Goal: Information Seeking & Learning: Learn about a topic

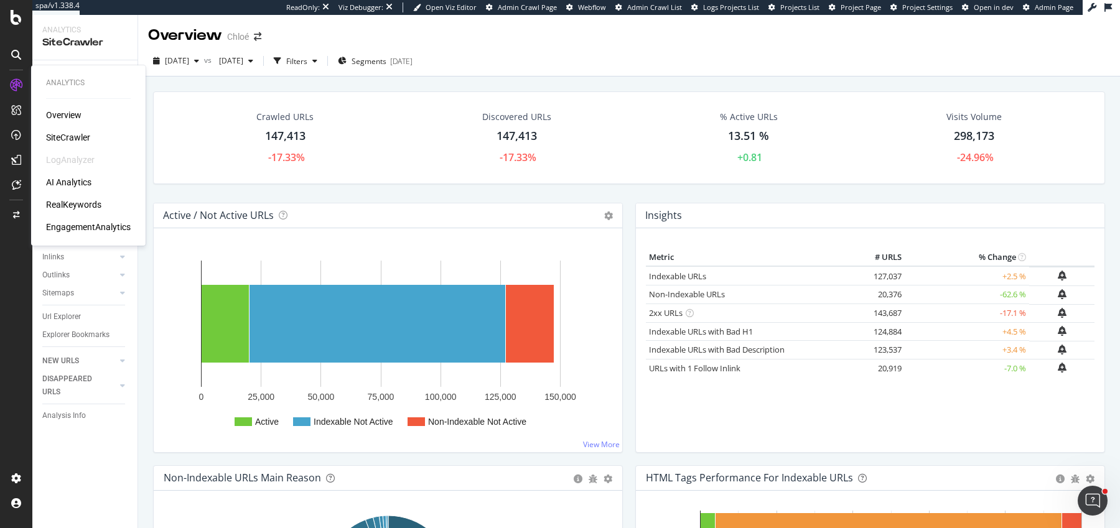
click at [72, 204] on div "RealKeywords" at bounding box center [73, 204] width 55 height 12
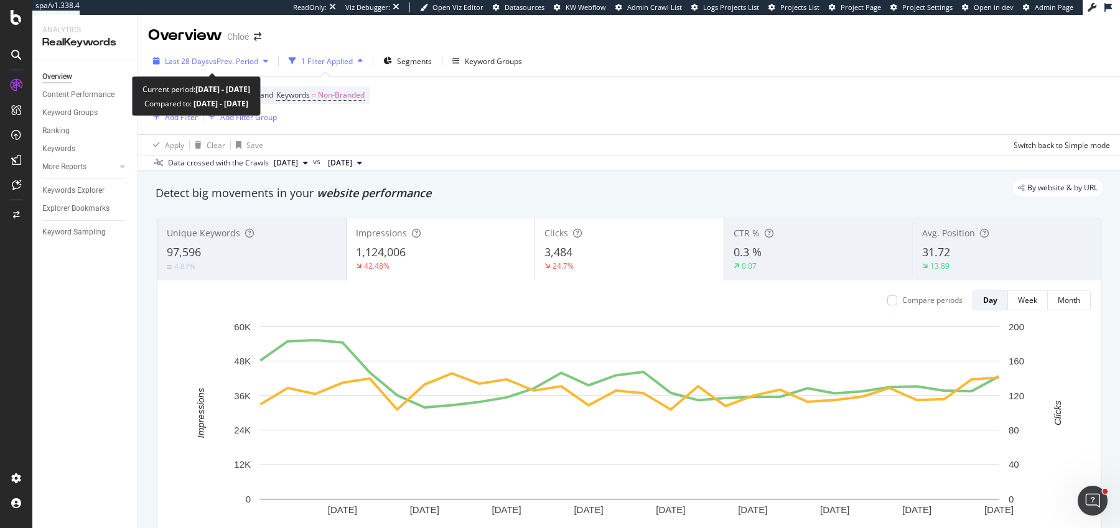
click at [210, 61] on span "vs Prev. Period" at bounding box center [233, 61] width 49 height 11
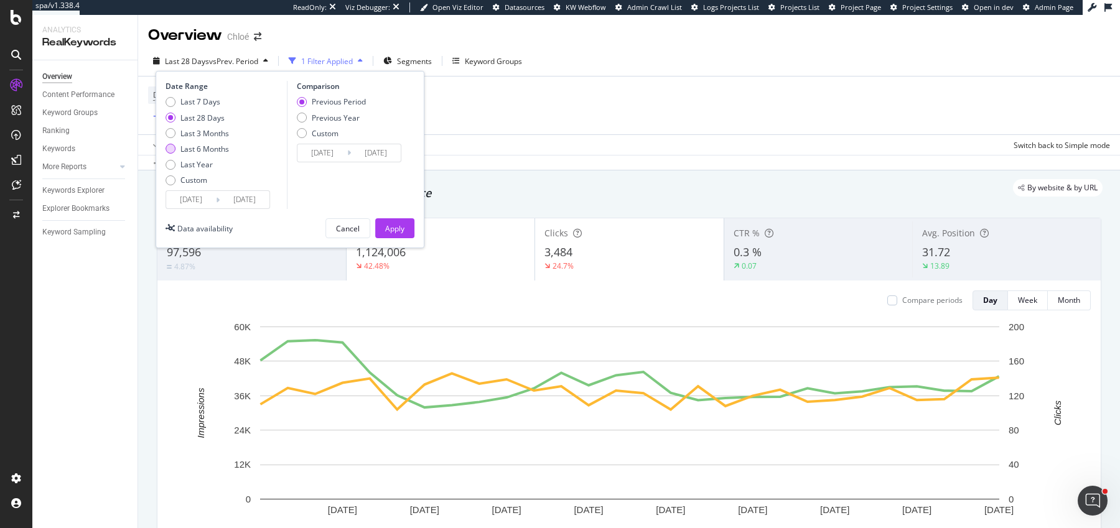
click at [190, 151] on div "Last 6 Months" at bounding box center [204, 149] width 49 height 11
type input "[DATE]"
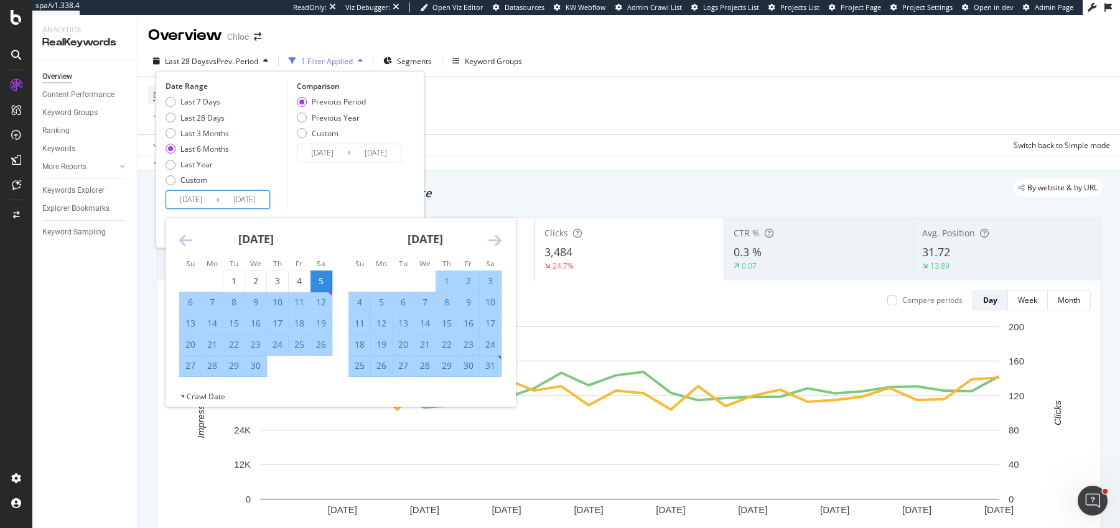
click at [185, 205] on input "[DATE]" at bounding box center [191, 199] width 50 height 17
click at [184, 246] on icon "Move backward to switch to the previous month." at bounding box center [185, 240] width 13 height 15
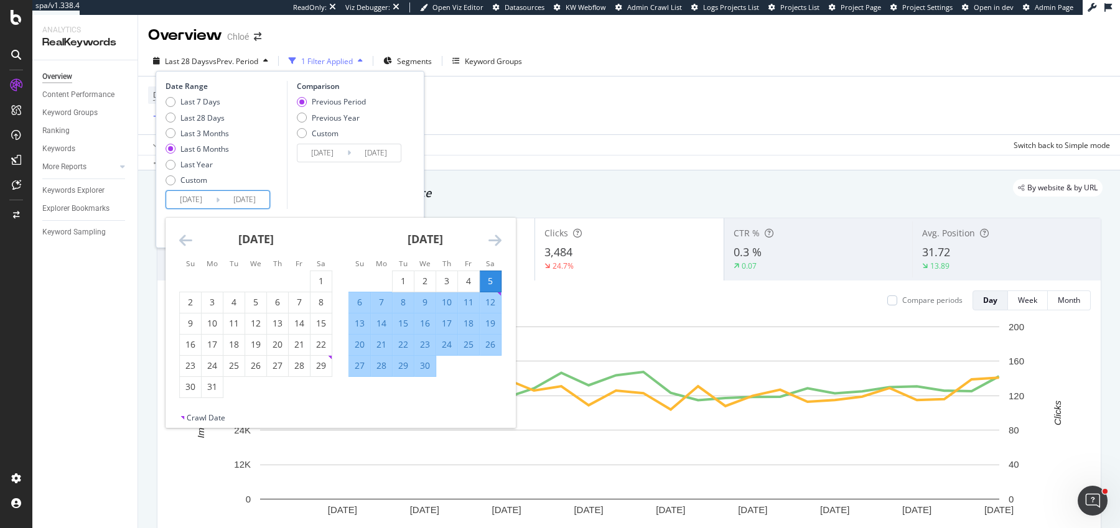
click at [184, 246] on icon "Move backward to switch to the previous month." at bounding box center [185, 240] width 13 height 15
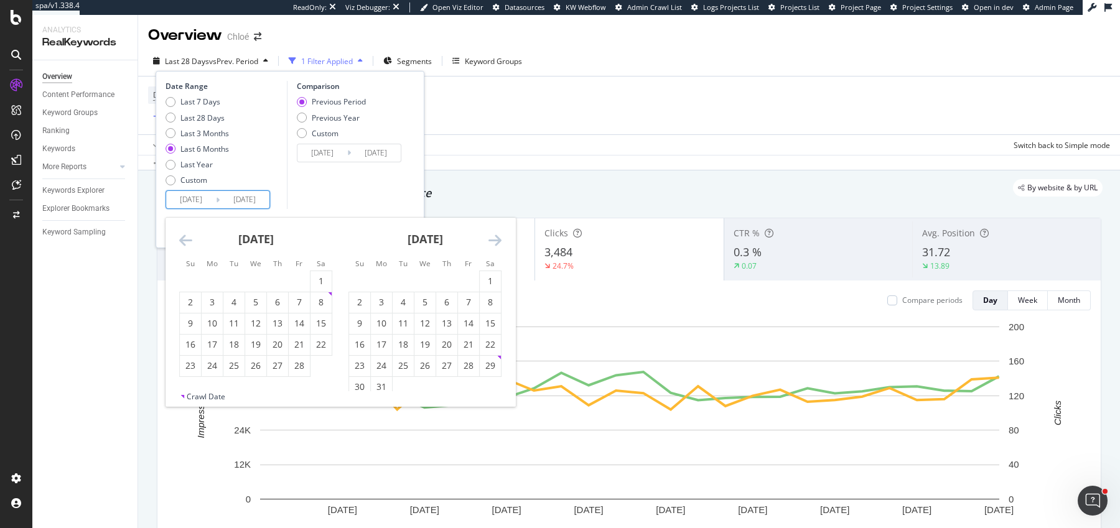
click at [184, 246] on icon "Move backward to switch to the previous month." at bounding box center [185, 240] width 13 height 15
click at [257, 278] on div "1" at bounding box center [255, 281] width 21 height 12
type input "[DATE]"
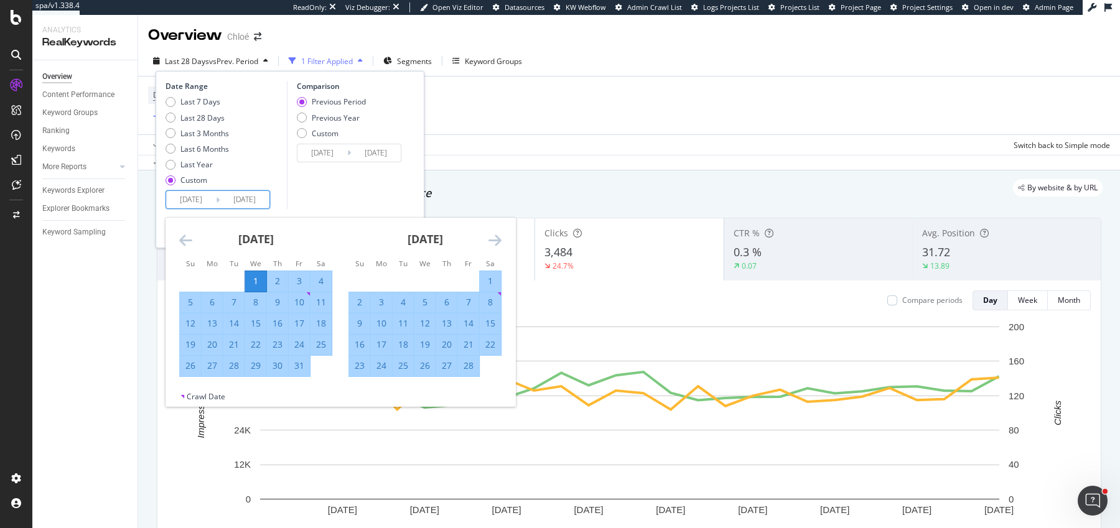
click at [497, 233] on icon "Move forward to switch to the next month." at bounding box center [494, 240] width 13 height 15
click at [497, 235] on icon "Move forward to switch to the next month." at bounding box center [494, 240] width 13 height 15
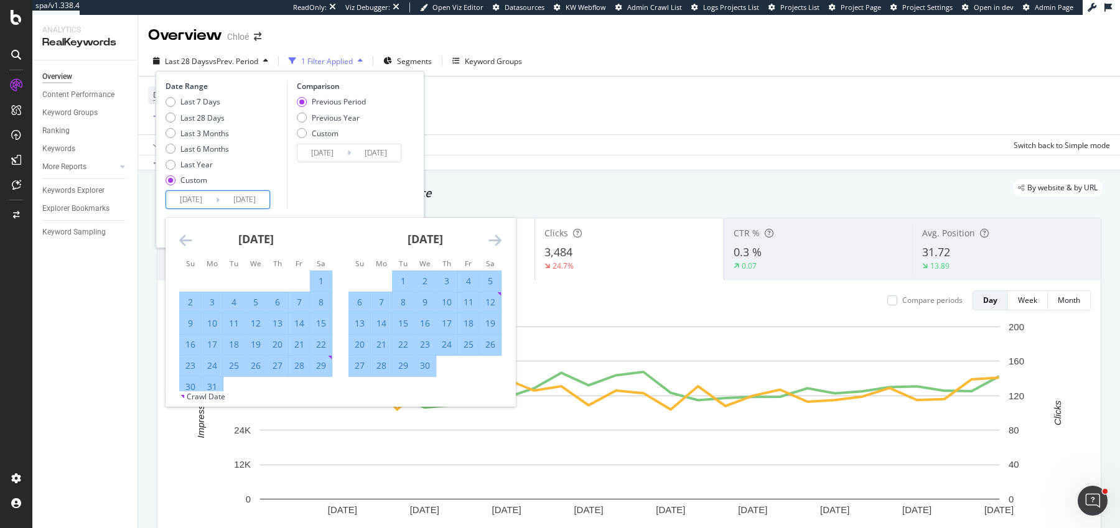
click at [497, 235] on icon "Move forward to switch to the next month." at bounding box center [494, 240] width 13 height 15
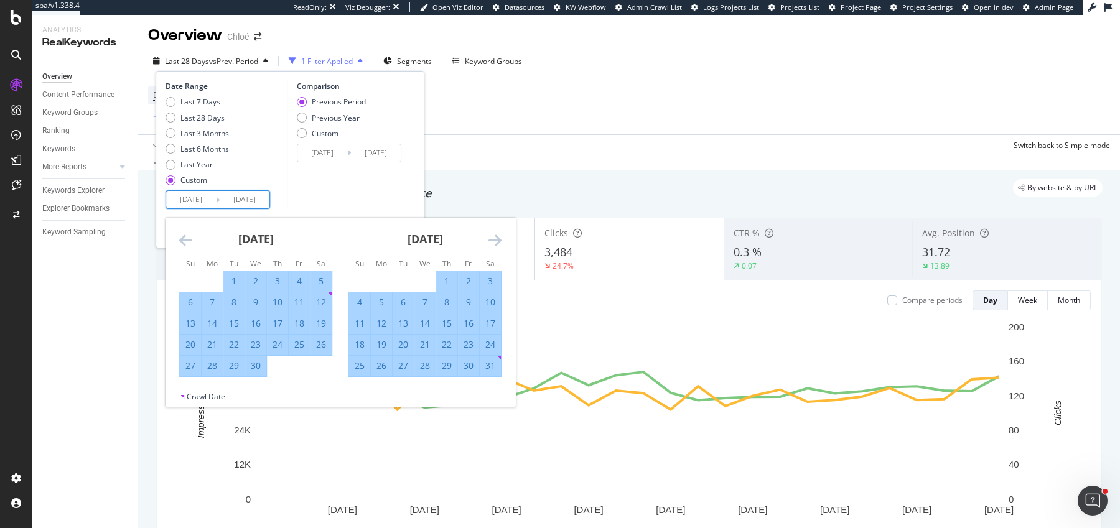
click at [497, 235] on icon "Move forward to switch to the next month." at bounding box center [494, 240] width 13 height 15
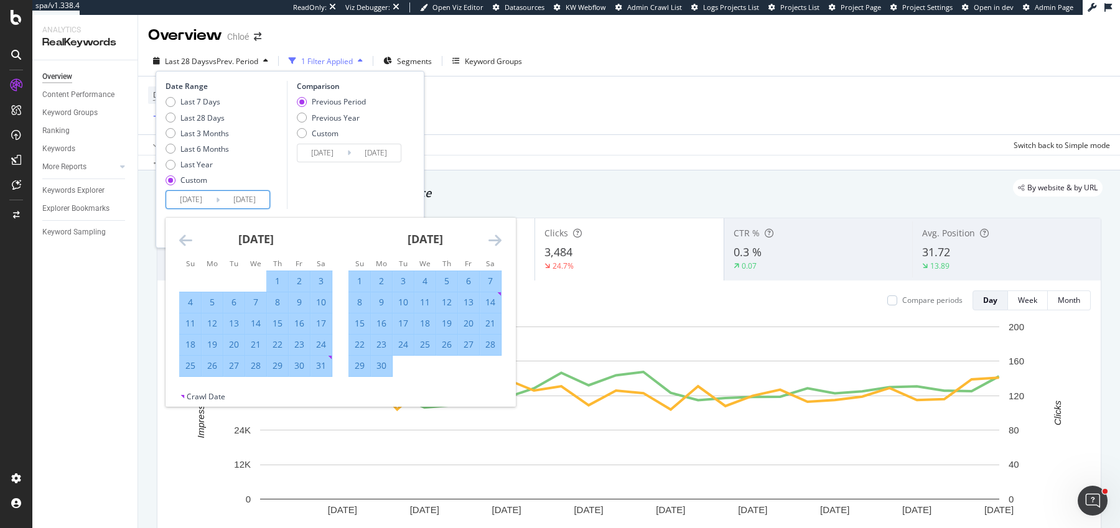
click at [497, 235] on icon "Move forward to switch to the next month." at bounding box center [494, 240] width 13 height 15
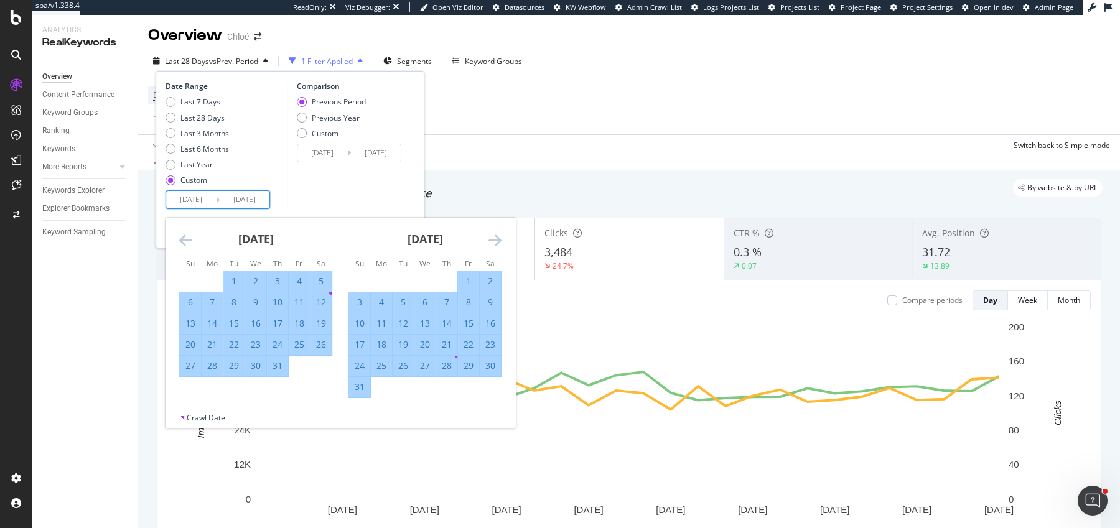
click at [497, 235] on icon "Move forward to switch to the next month." at bounding box center [494, 240] width 13 height 15
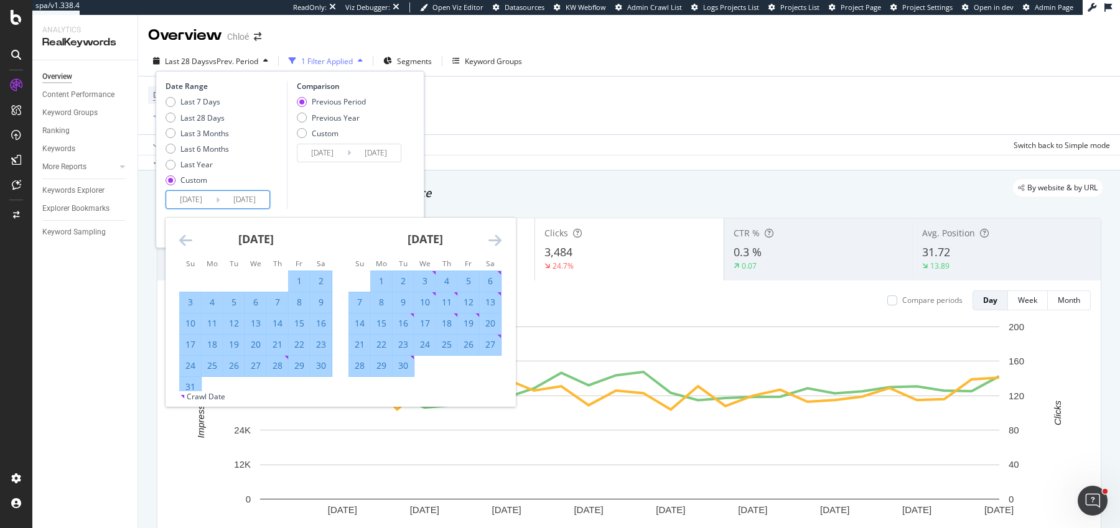
click at [400, 368] on div "30" at bounding box center [403, 366] width 21 height 12
type input "[DATE]"
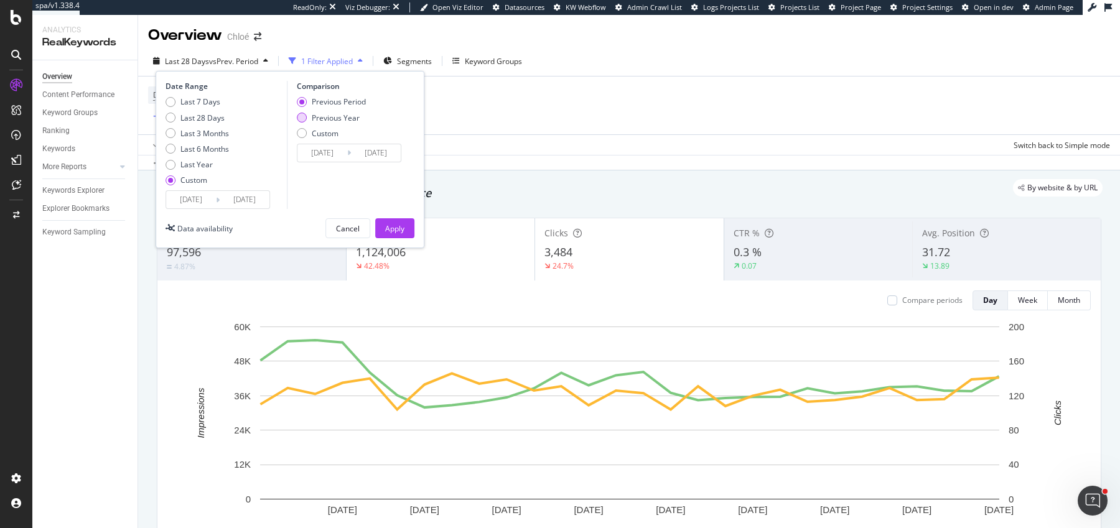
click at [348, 120] on div "Previous Year" at bounding box center [336, 118] width 48 height 11
type input "[DATE]"
click at [387, 220] on div "Apply" at bounding box center [394, 228] width 19 height 19
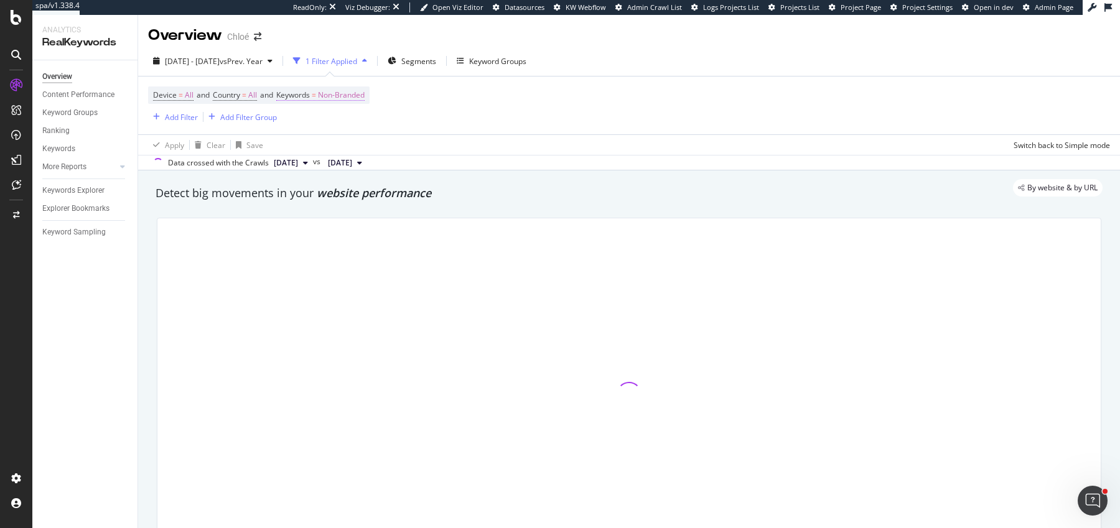
click at [346, 95] on span "Non-Branded" at bounding box center [341, 94] width 47 height 17
click at [315, 133] on button "Non-Branded" at bounding box center [327, 124] width 67 height 20
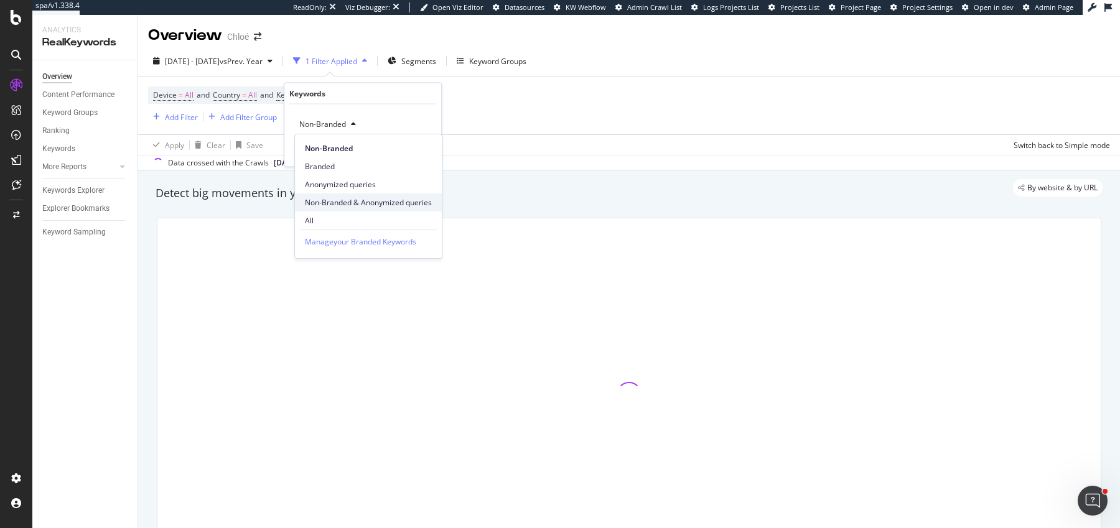
click at [334, 205] on span "Non-Branded & Anonymized queries" at bounding box center [368, 202] width 127 height 11
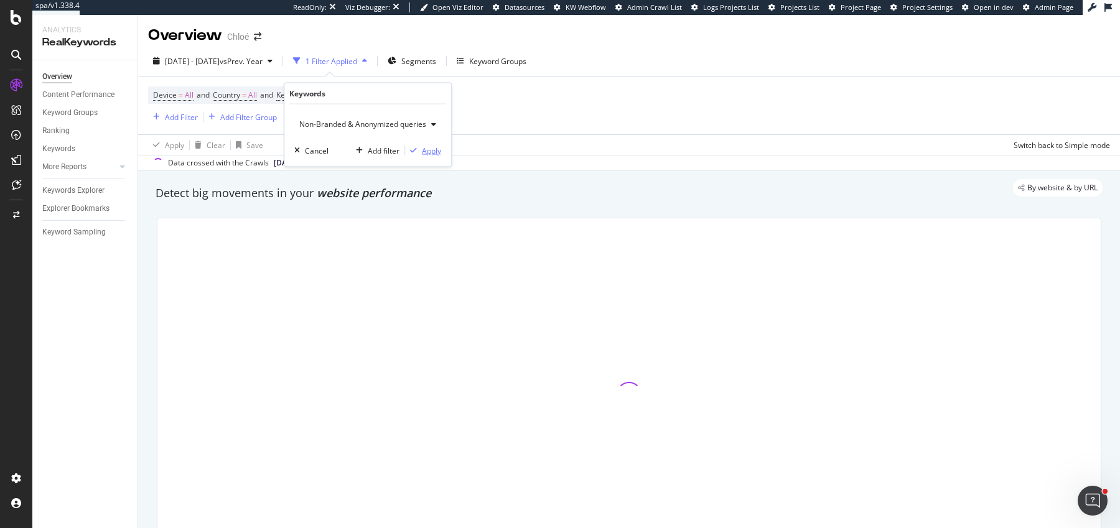
click at [416, 147] on icon "button" at bounding box center [413, 150] width 7 height 7
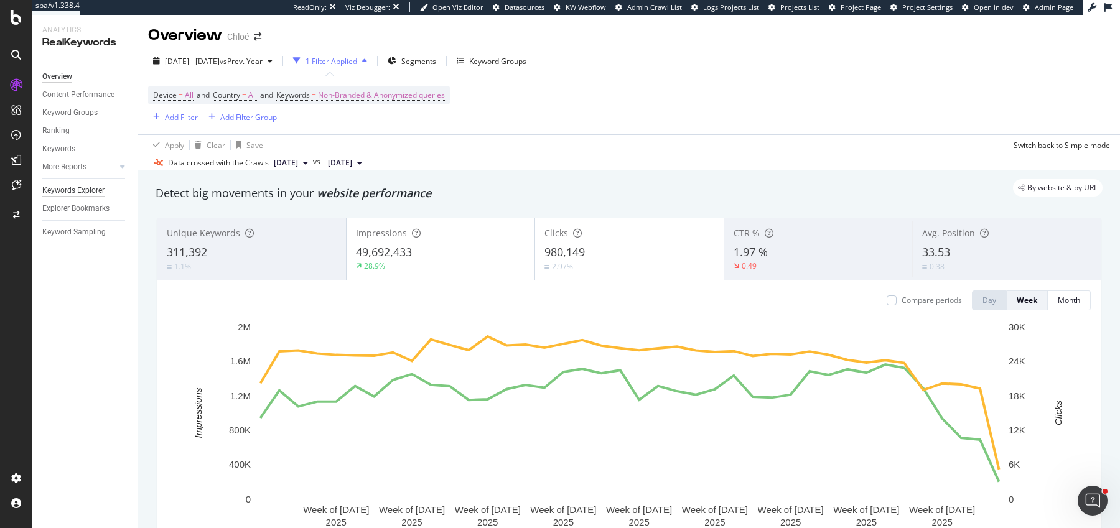
click at [68, 194] on div "Keywords Explorer" at bounding box center [73, 190] width 62 height 13
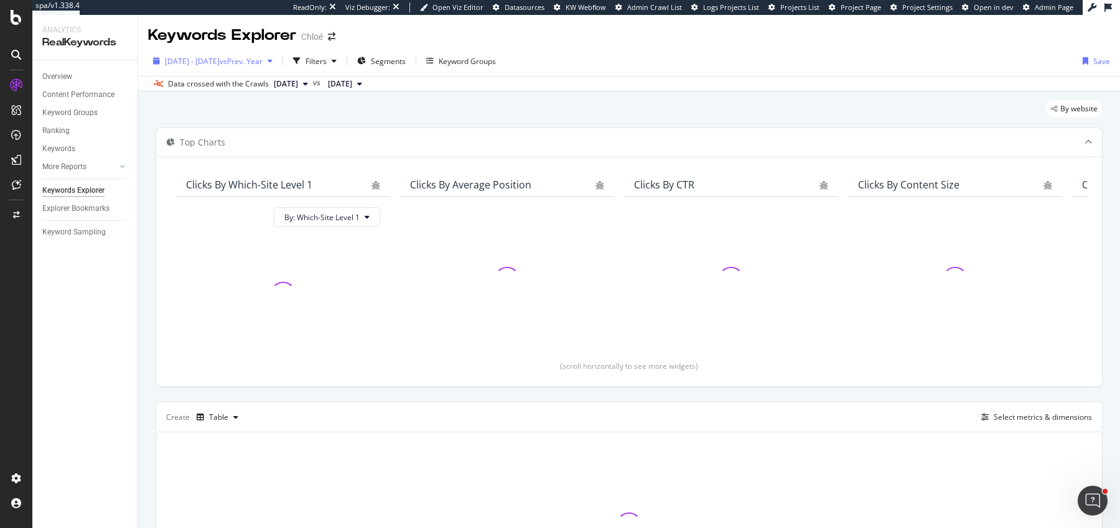
click at [225, 70] on div "[DATE] - [DATE] vs Prev. Year" at bounding box center [212, 61] width 129 height 19
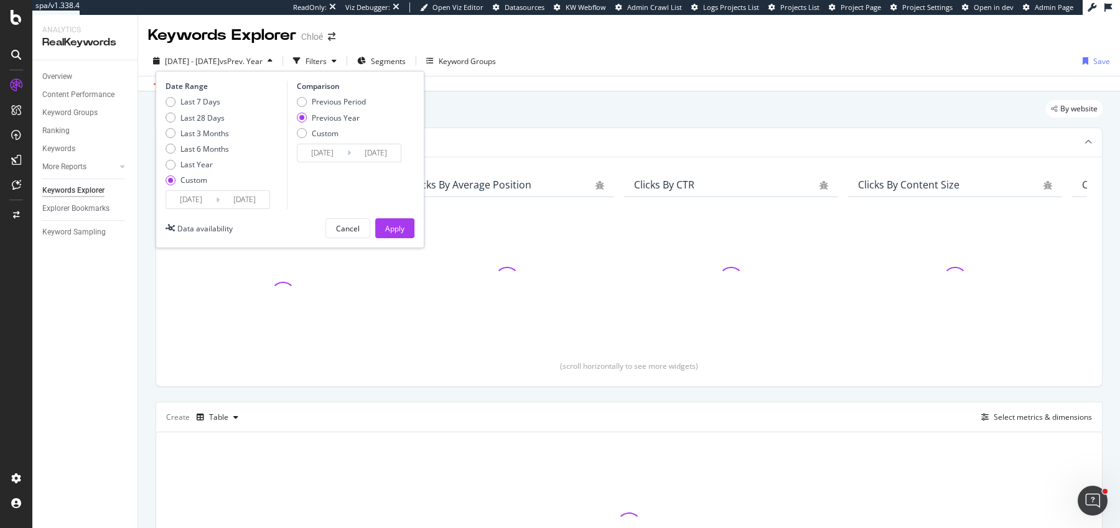
click at [225, 70] on div "[DATE] - [DATE] vs Prev. Year" at bounding box center [212, 61] width 129 height 19
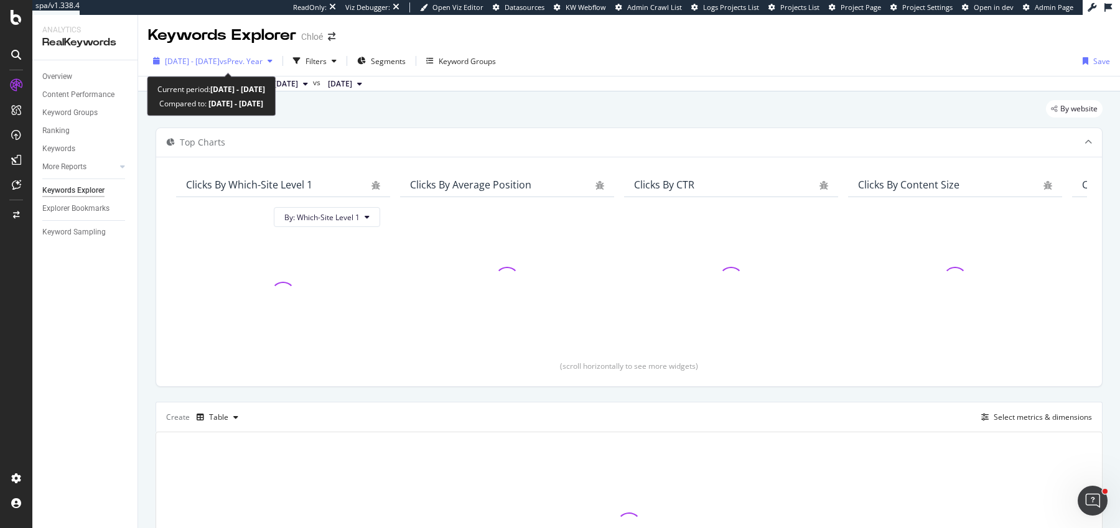
click at [263, 63] on span "vs Prev. Year" at bounding box center [241, 61] width 43 height 11
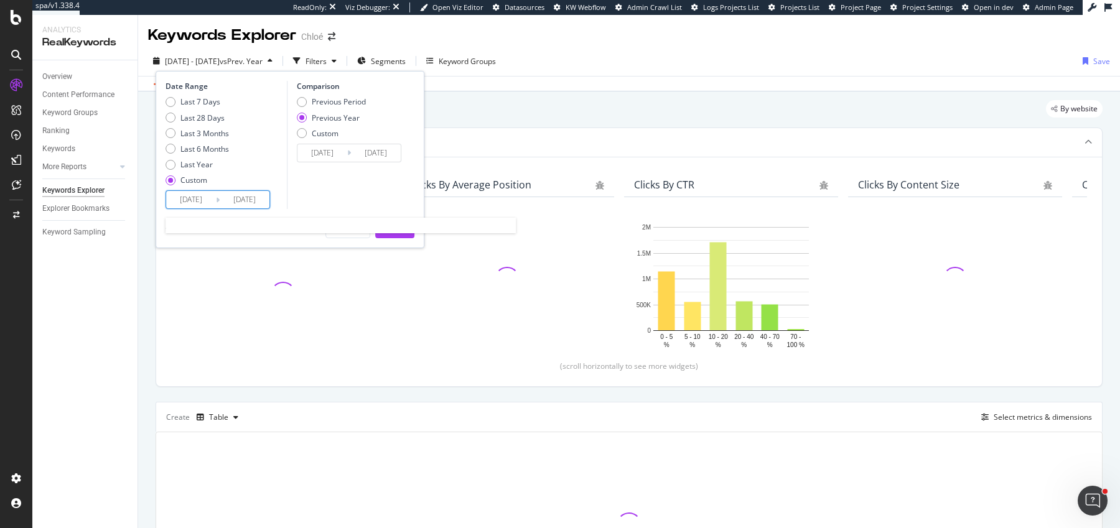
click at [232, 192] on input "[DATE]" at bounding box center [245, 199] width 50 height 17
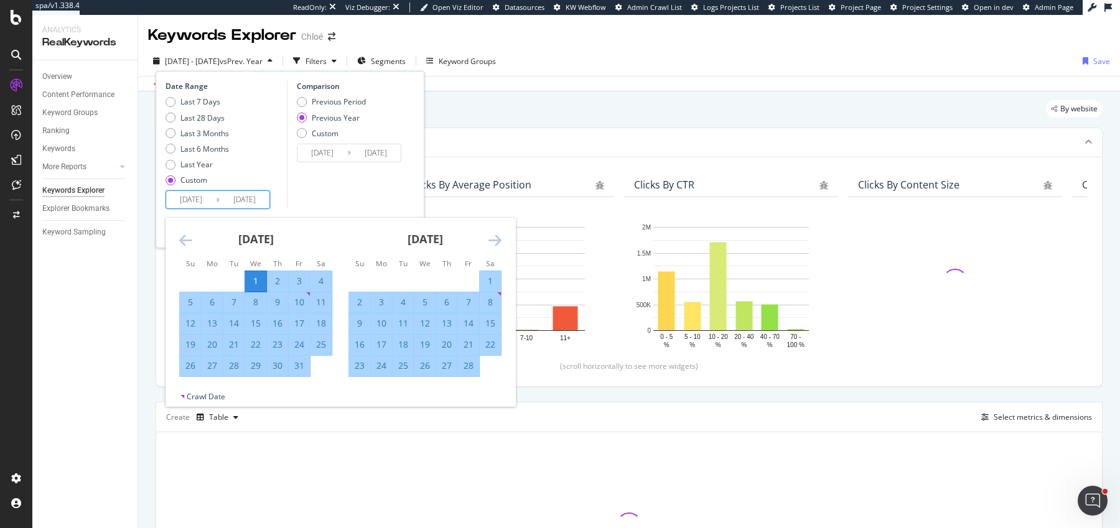
click at [486, 240] on div "[DATE]" at bounding box center [424, 244] width 153 height 53
click at [490, 240] on icon "Move forward to switch to the next month." at bounding box center [494, 240] width 13 height 15
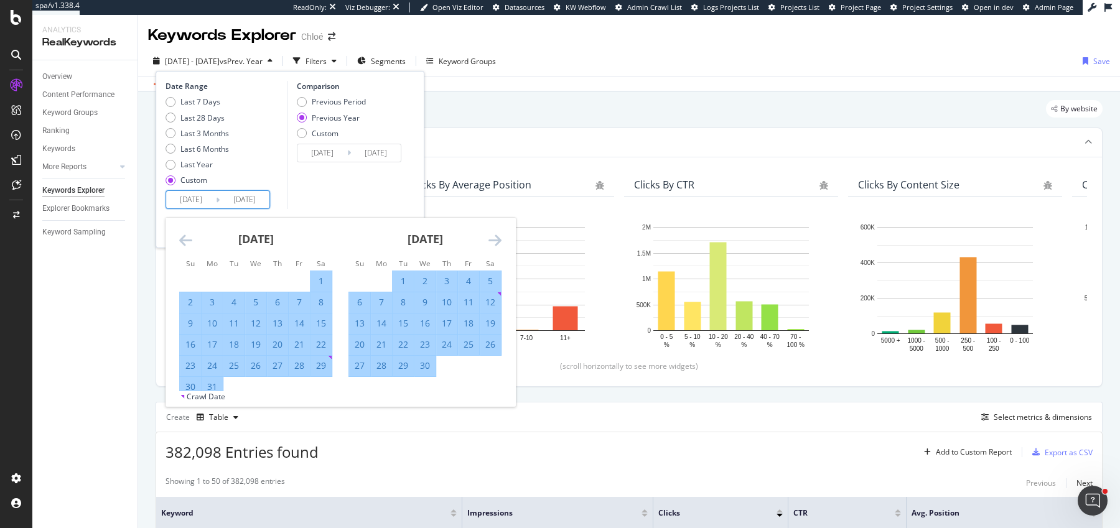
click at [490, 240] on icon "Move forward to switch to the next month." at bounding box center [494, 240] width 13 height 15
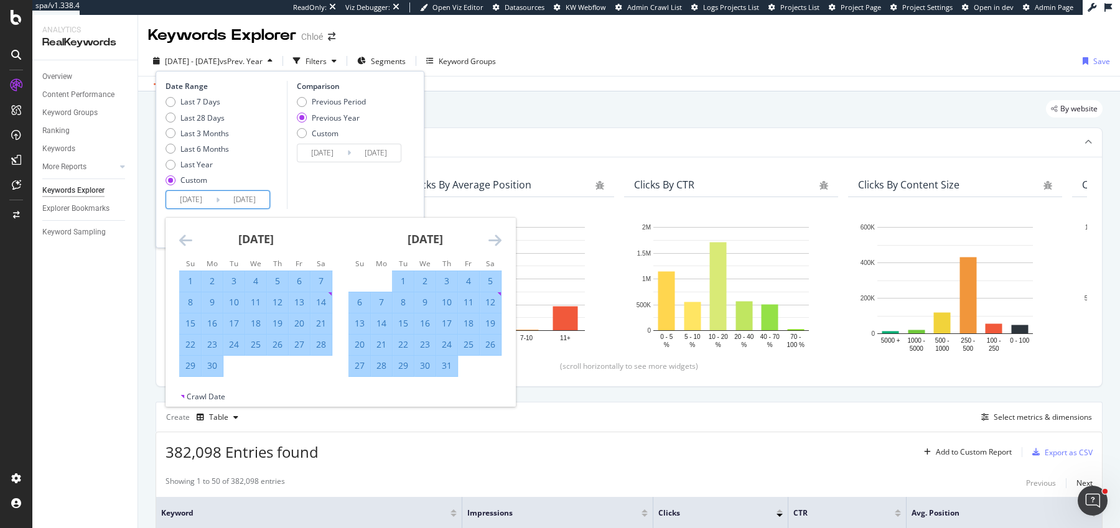
click at [490, 240] on icon "Move forward to switch to the next month." at bounding box center [494, 240] width 13 height 15
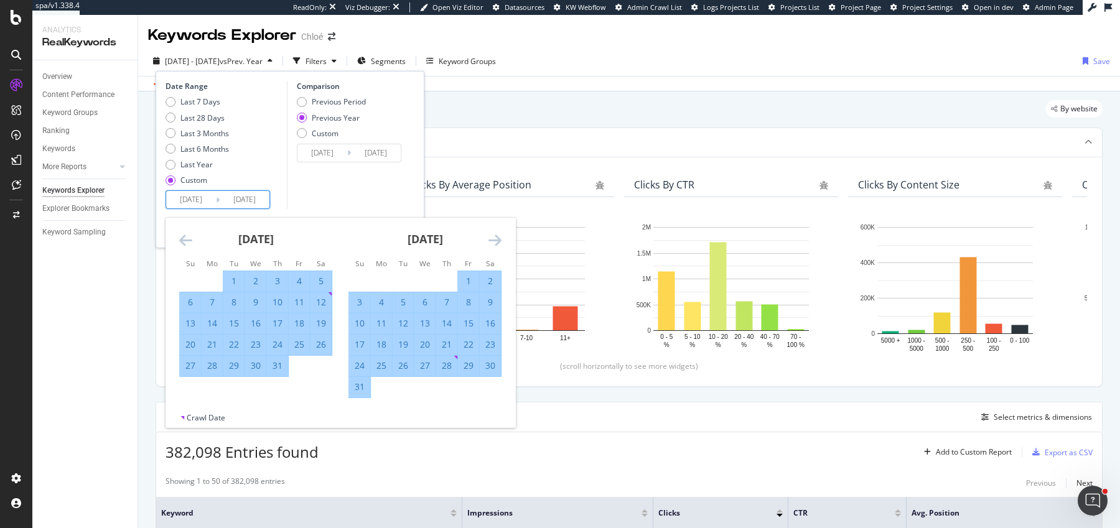
click at [444, 368] on div "28" at bounding box center [446, 366] width 21 height 12
type input "[DATE]"
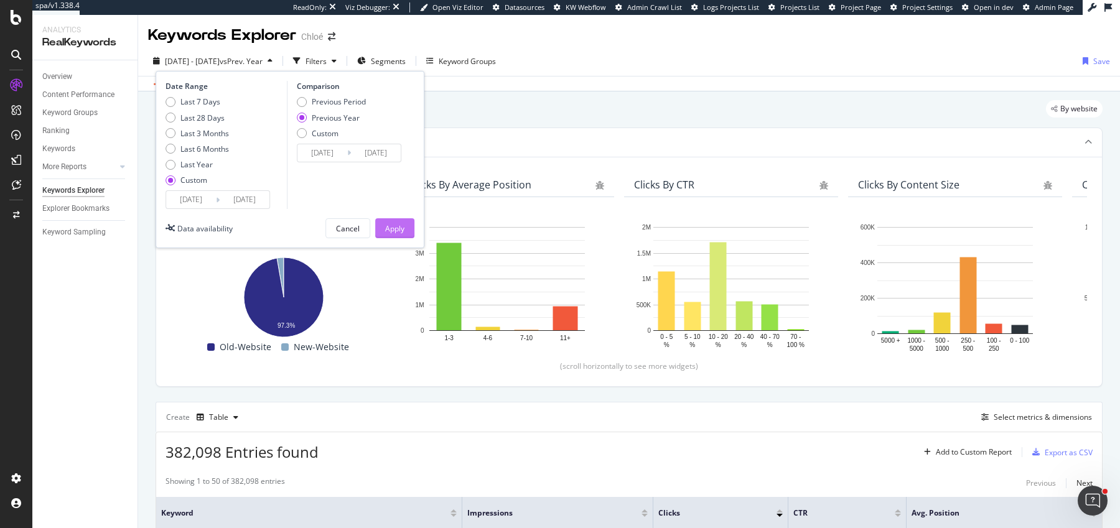
click at [405, 222] on button "Apply" at bounding box center [394, 228] width 39 height 20
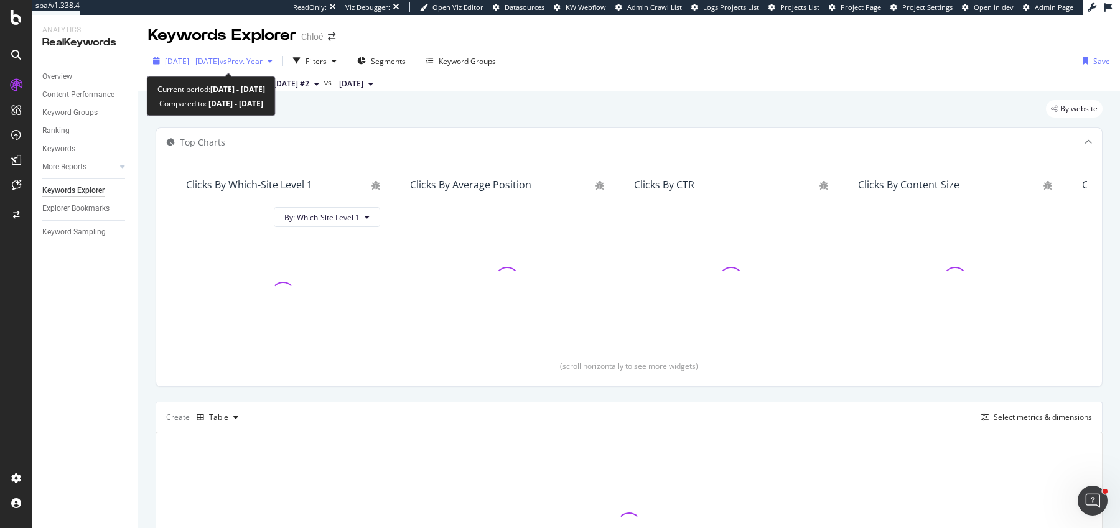
click at [258, 64] on span "vs Prev. Year" at bounding box center [241, 61] width 43 height 11
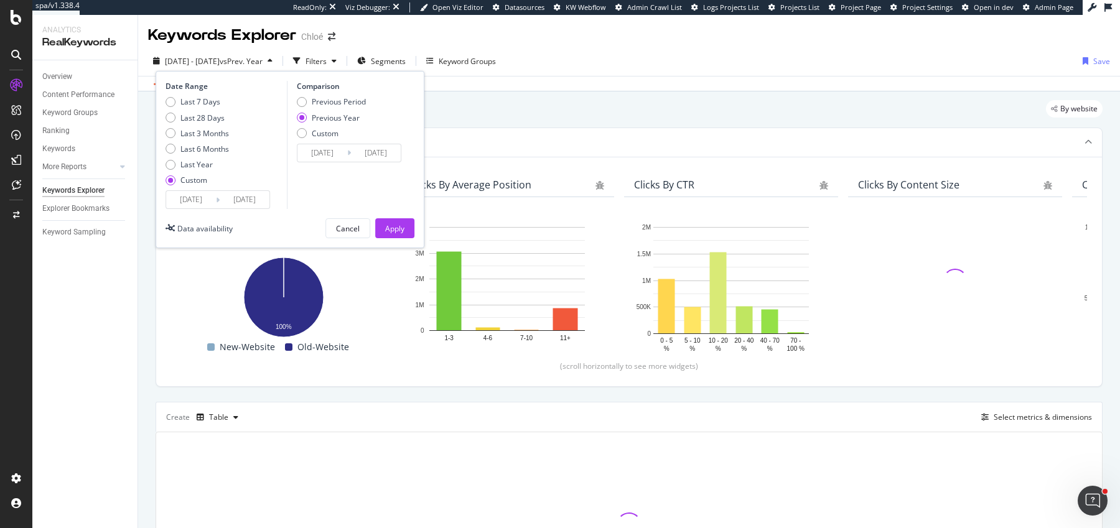
click at [252, 203] on input "[DATE]" at bounding box center [245, 199] width 50 height 17
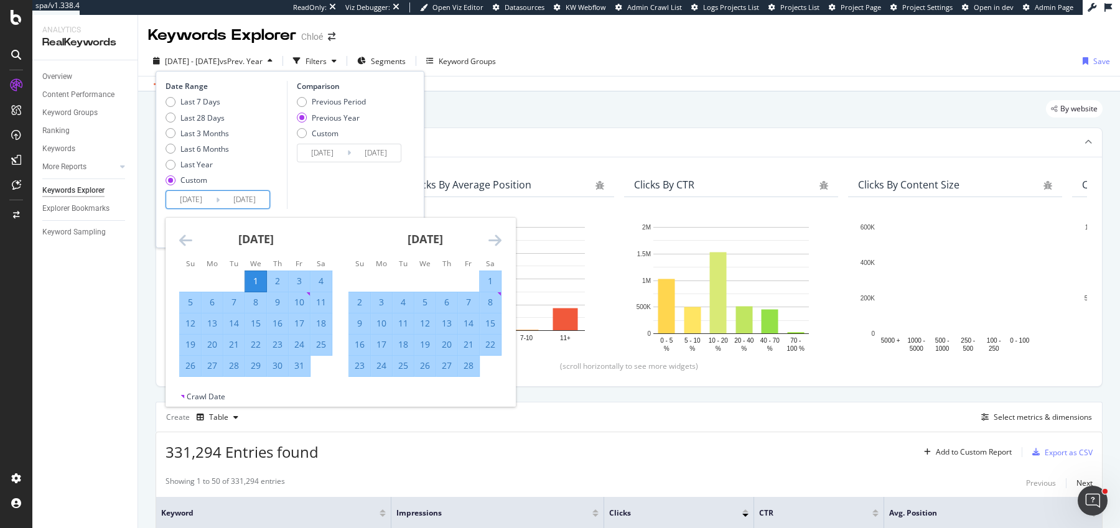
click at [263, 202] on input "[DATE]" at bounding box center [245, 199] width 50 height 17
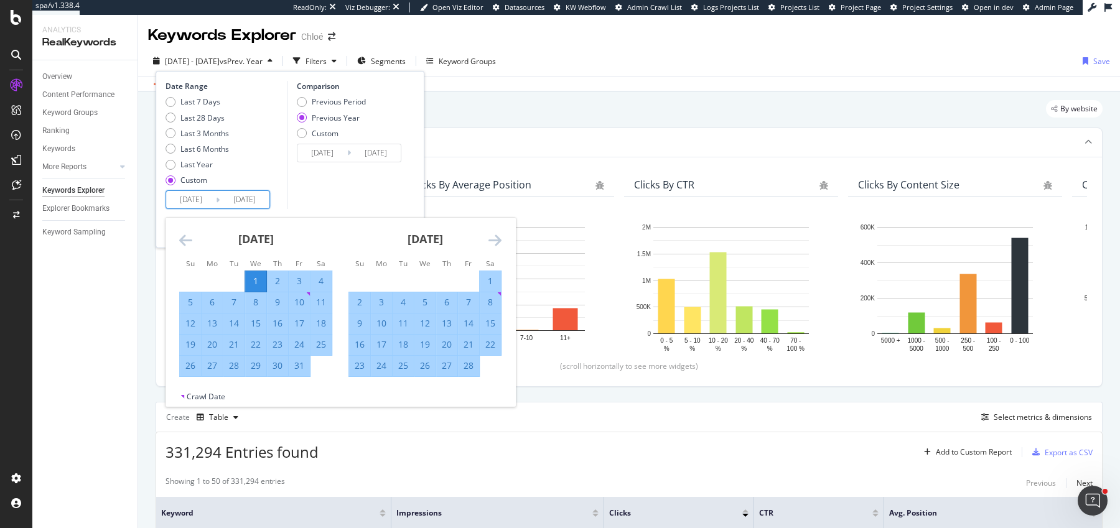
type input "[DATE]"
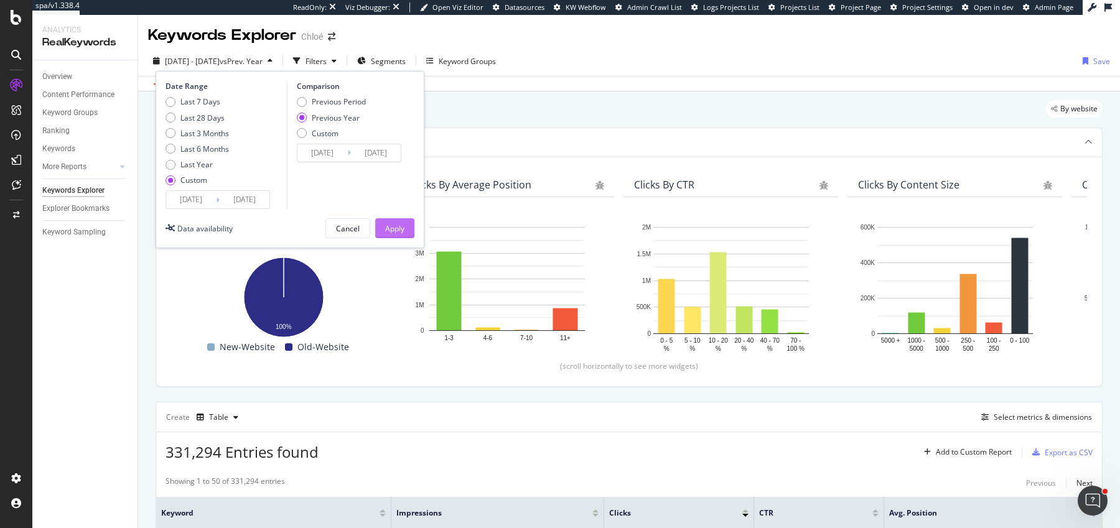
type input "[DATE]"
click at [391, 231] on div "Apply" at bounding box center [394, 228] width 19 height 11
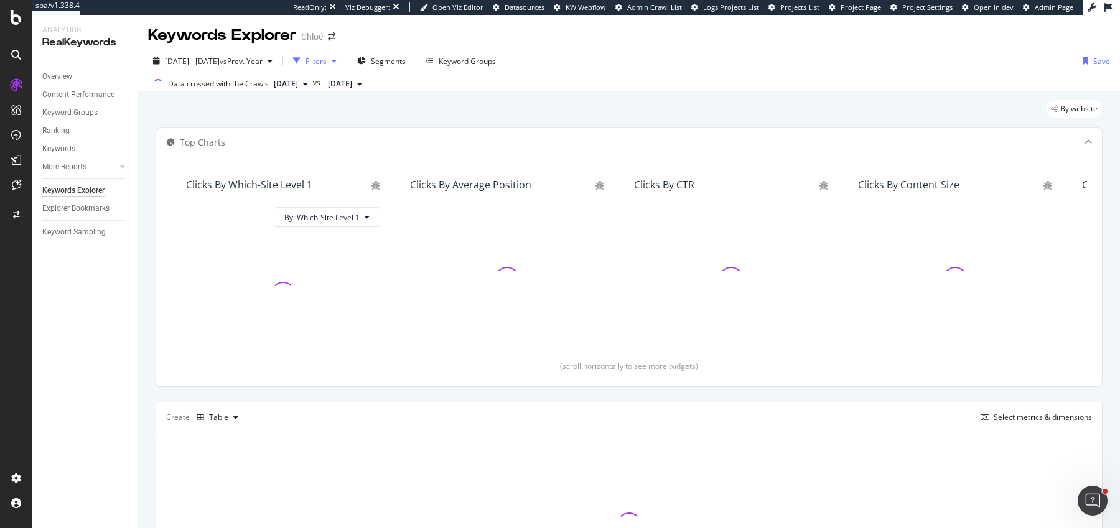
click at [342, 70] on div "Filters" at bounding box center [315, 61] width 54 height 19
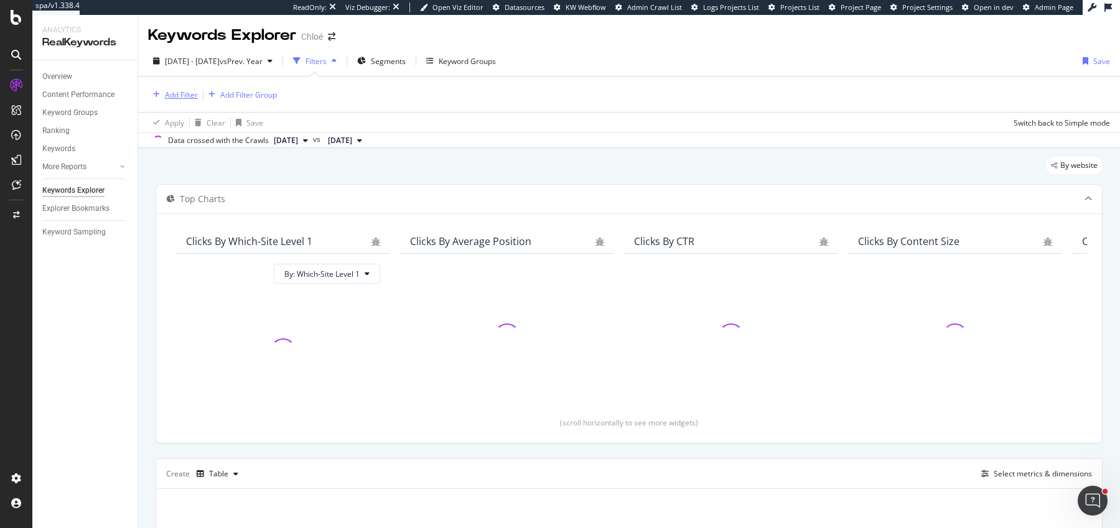
click at [174, 96] on div "Add Filter" at bounding box center [181, 95] width 33 height 11
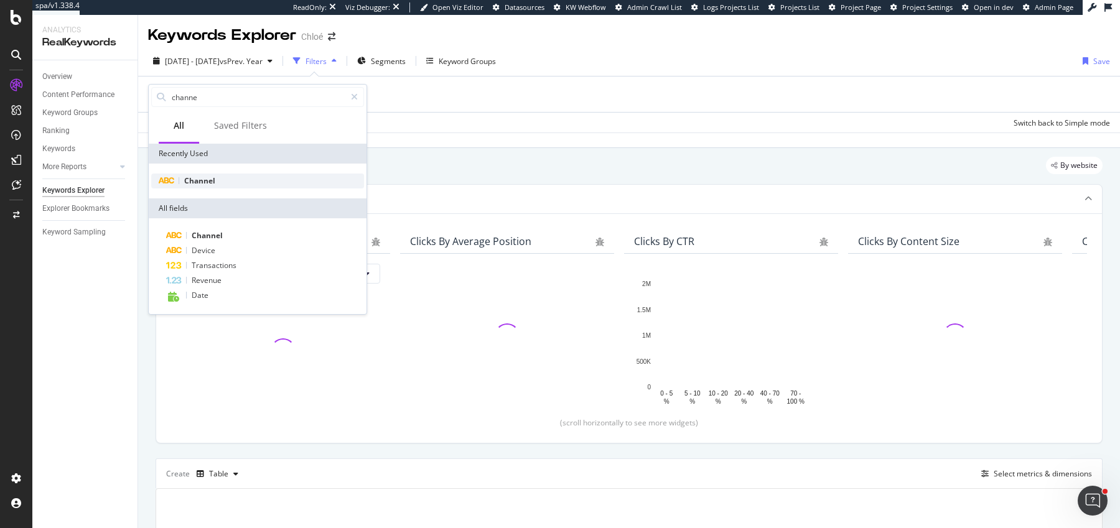
type input "channe"
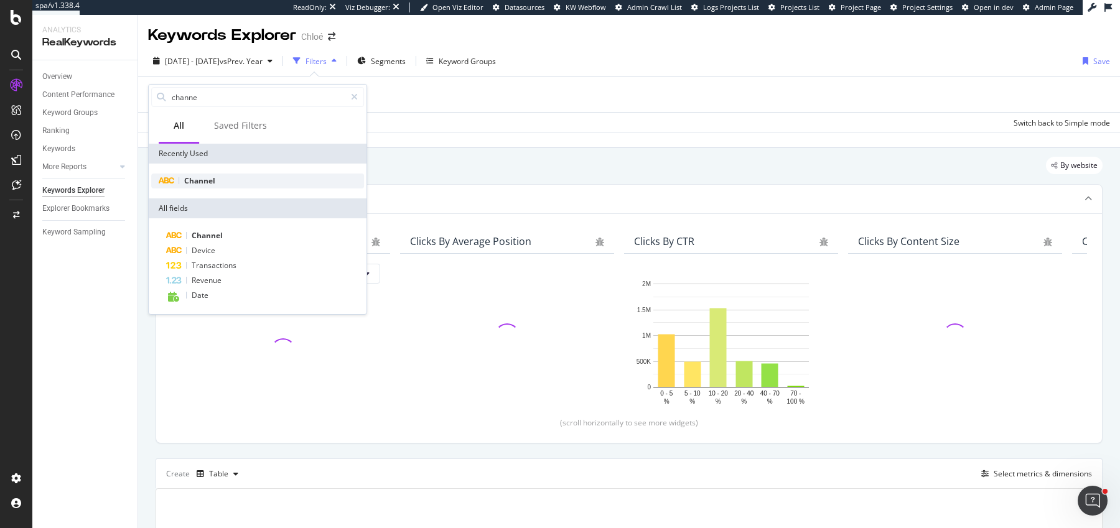
click at [196, 174] on div "Channel" at bounding box center [257, 181] width 213 height 15
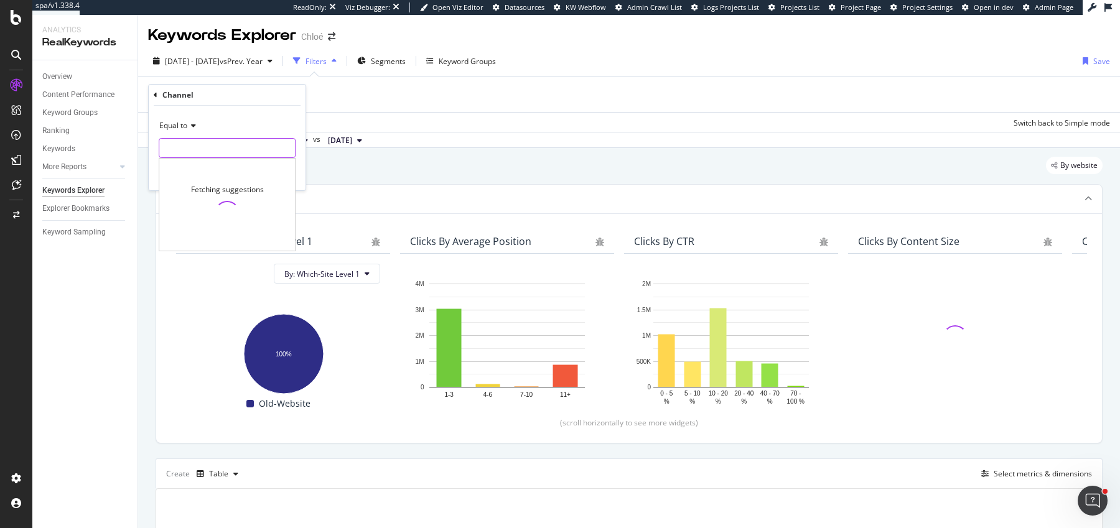
click at [262, 150] on input "text" at bounding box center [227, 148] width 136 height 20
type input "organic"
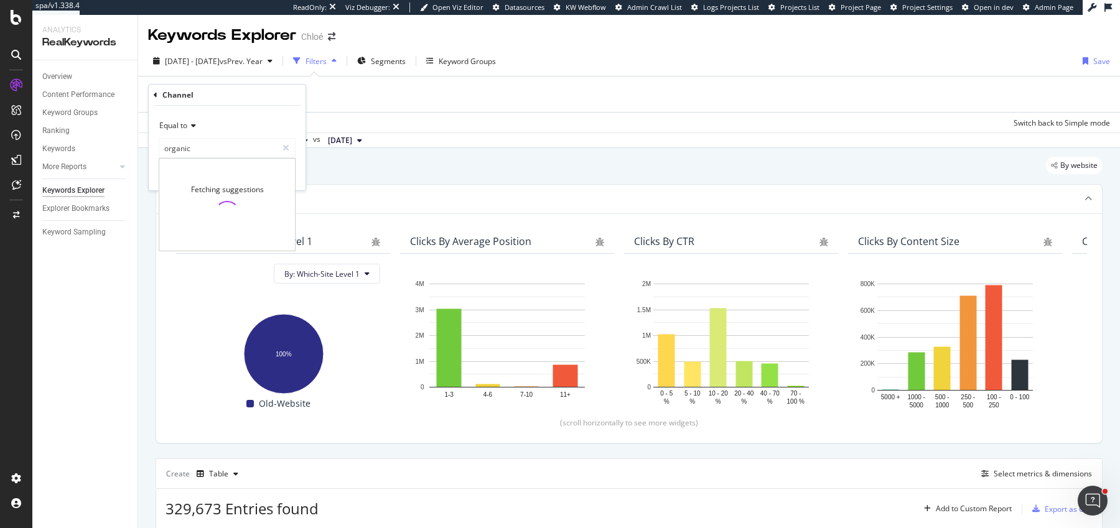
click at [299, 179] on div "Equal to organic organic Fetching suggestions Cancel Add filter Apply" at bounding box center [227, 148] width 157 height 85
click at [287, 179] on div "Apply" at bounding box center [285, 174] width 19 height 11
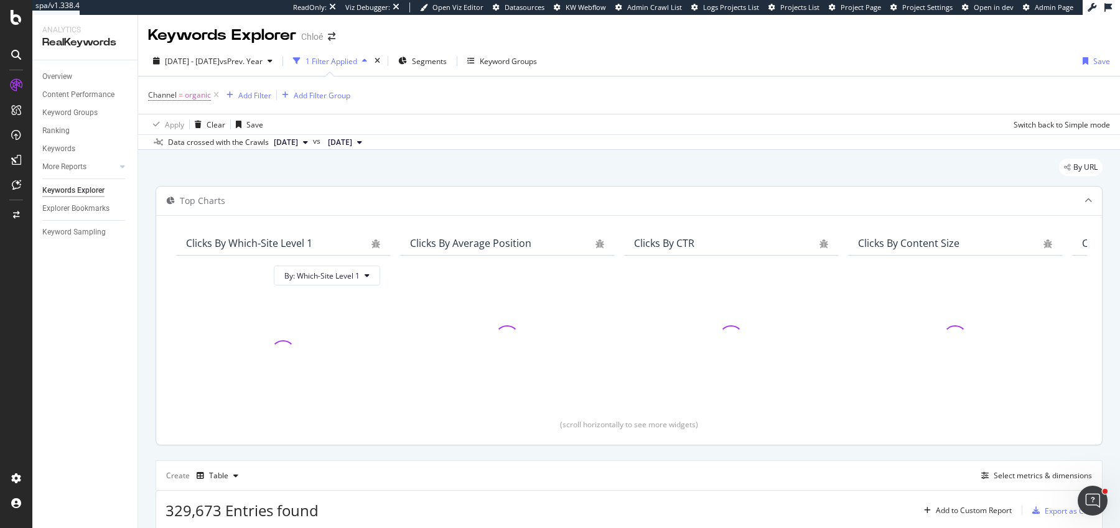
scroll to position [190, 0]
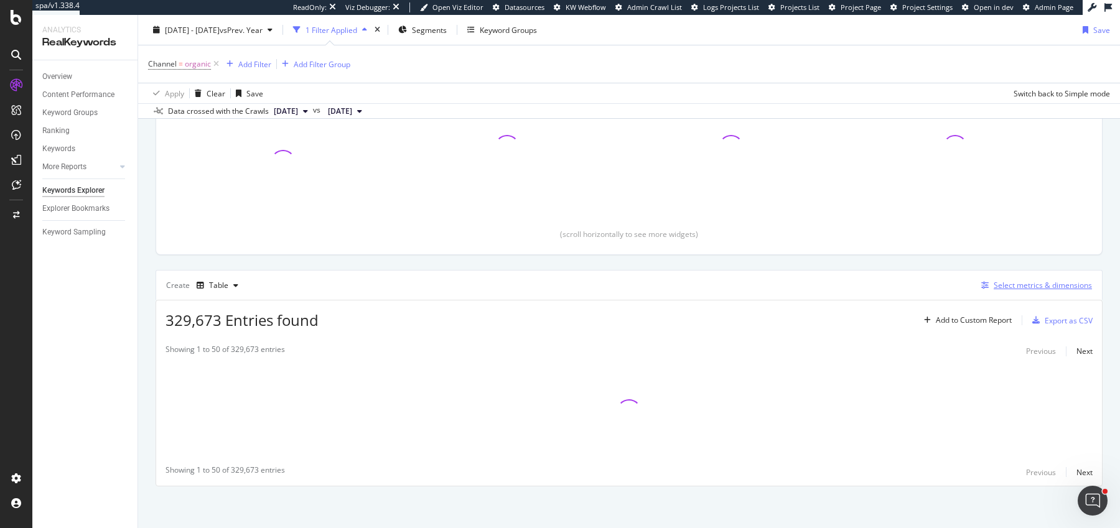
click at [895, 286] on div "Select metrics & dimensions" at bounding box center [1043, 285] width 98 height 11
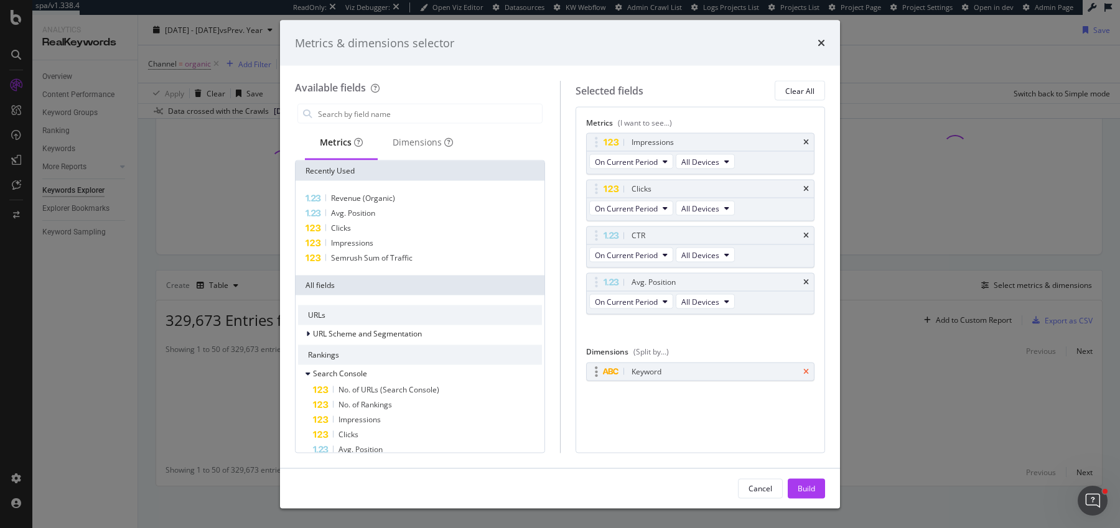
click at [806, 368] on icon "times" at bounding box center [806, 371] width 6 height 7
click at [796, 96] on div "Clear All" at bounding box center [799, 90] width 29 height 17
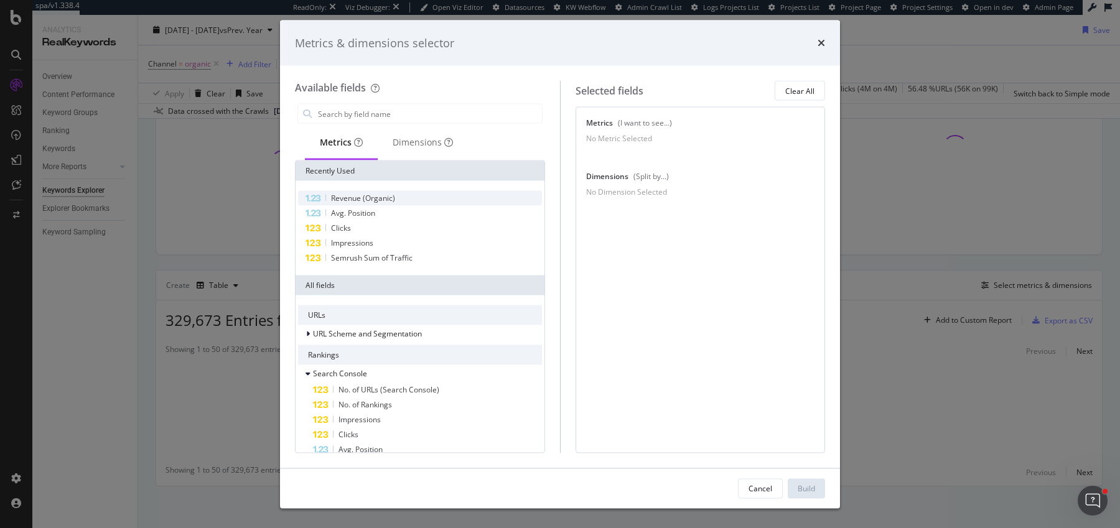
click at [368, 204] on div "Revenue (Organic)" at bounding box center [420, 198] width 244 height 15
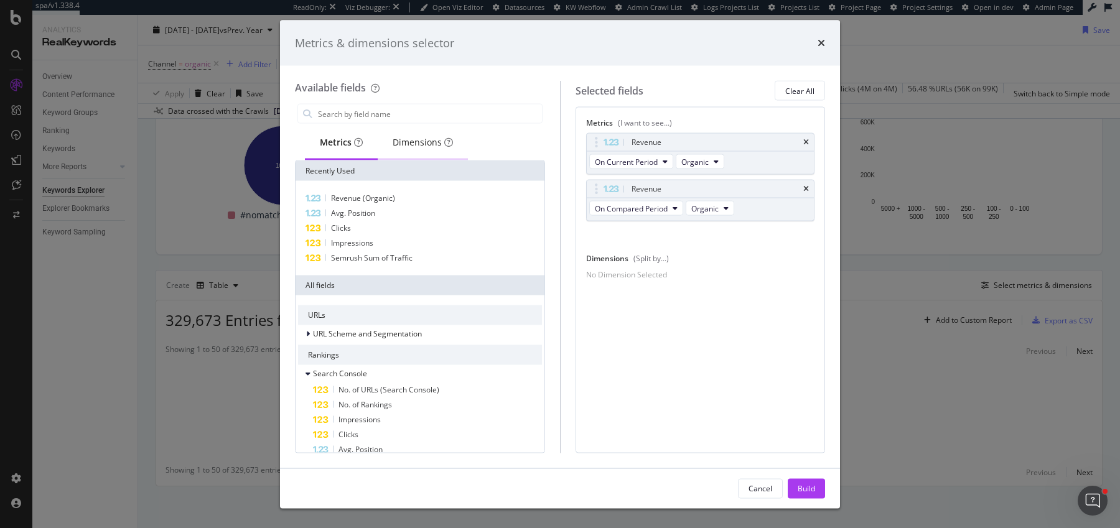
click at [408, 146] on div "Dimensions" at bounding box center [423, 142] width 60 height 12
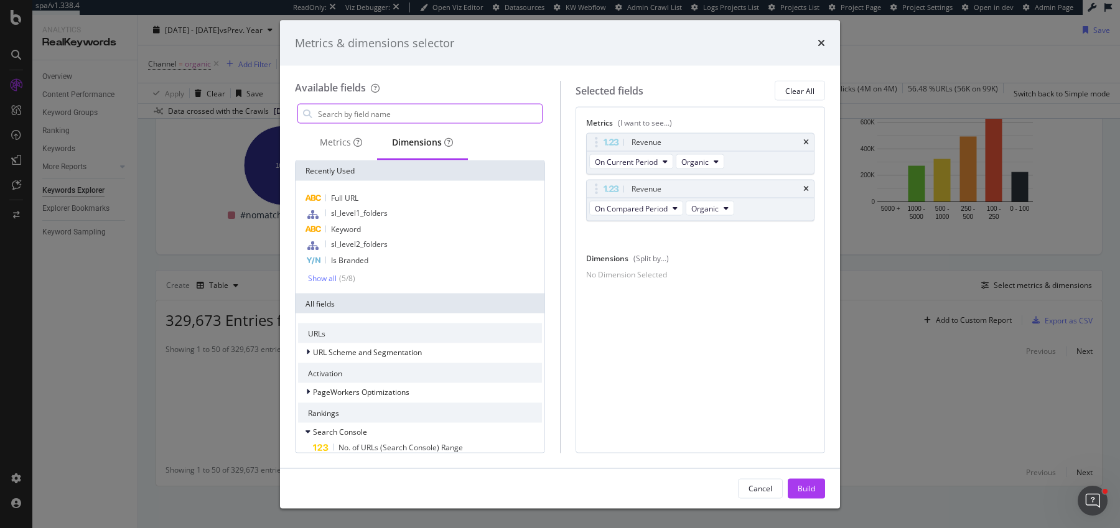
click at [384, 116] on input "modal" at bounding box center [429, 114] width 225 height 19
click at [377, 208] on span "sl_level1_folders" at bounding box center [359, 213] width 57 height 11
click at [803, 422] on div "Build" at bounding box center [806, 488] width 17 height 11
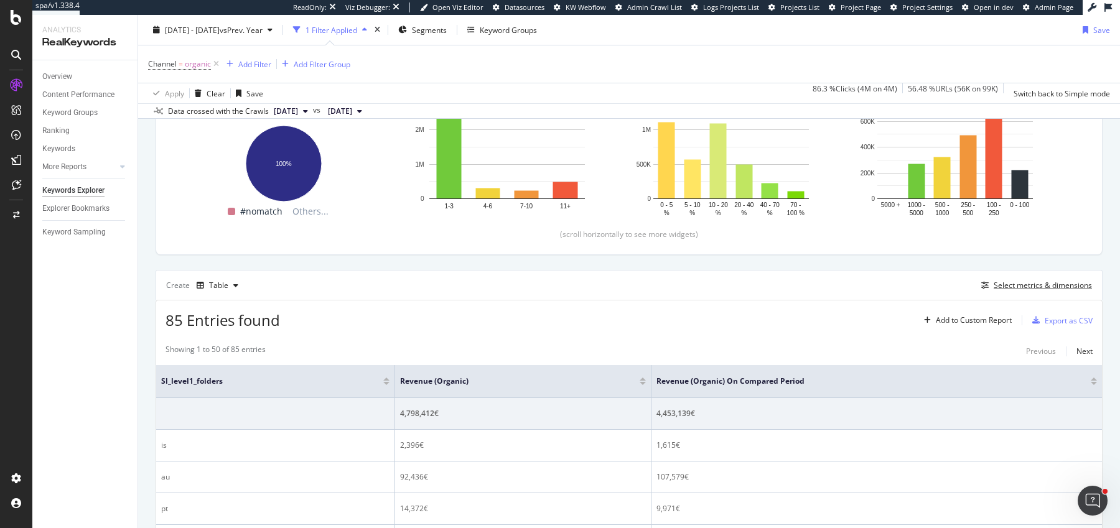
scroll to position [326, 0]
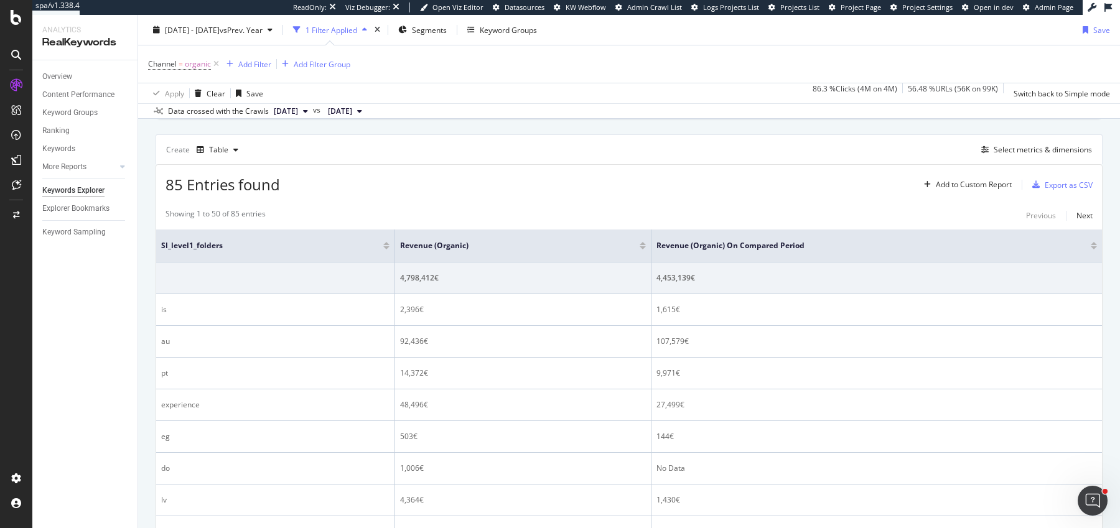
click at [640, 246] on div at bounding box center [643, 247] width 6 height 3
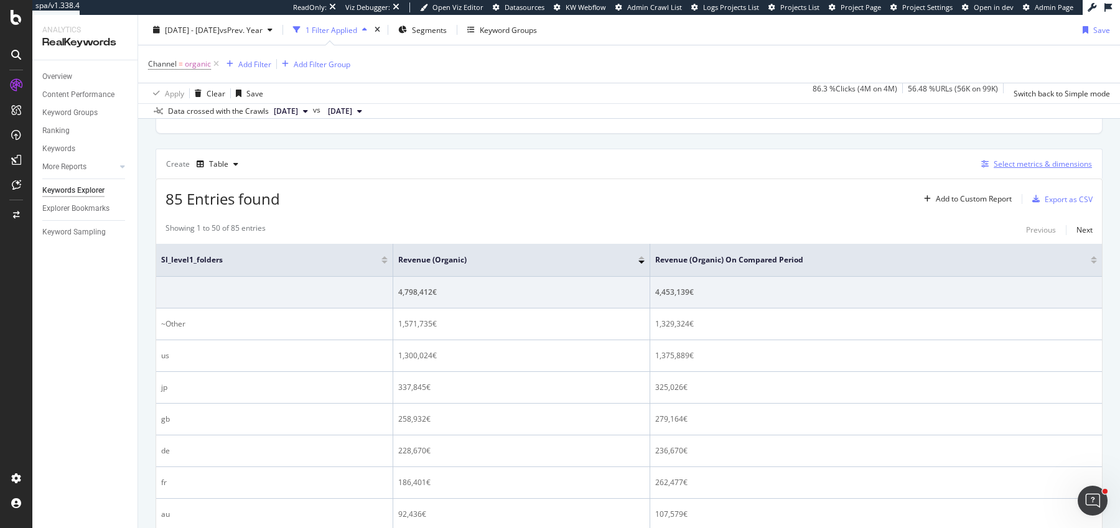
click at [895, 161] on div "Select metrics & dimensions" at bounding box center [1043, 164] width 98 height 11
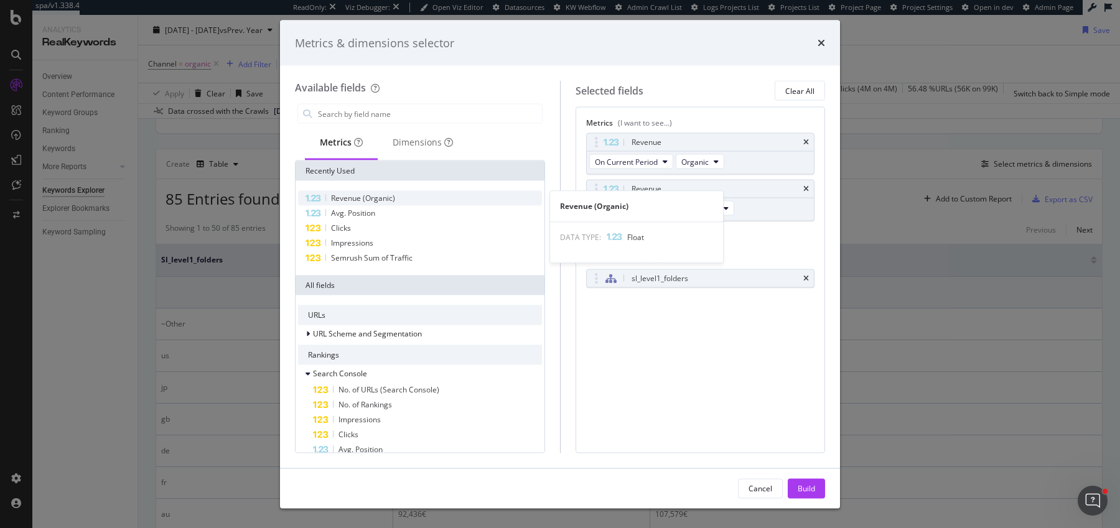
click at [380, 200] on span "Revenue (Organic)" at bounding box center [363, 198] width 64 height 11
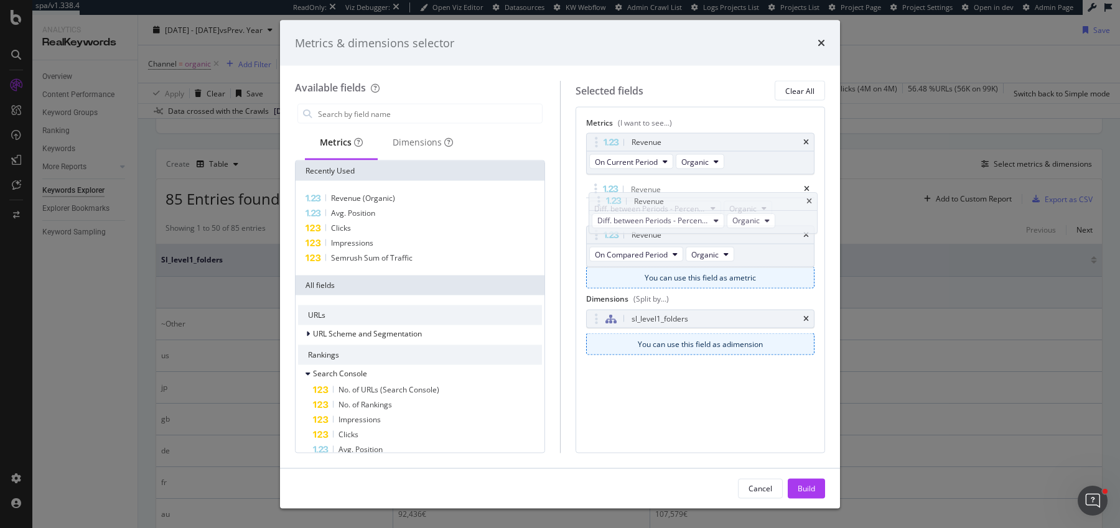
drag, startPoint x: 597, startPoint y: 235, endPoint x: 597, endPoint y: 220, distance: 14.9
click at [600, 202] on body "spa/v1.338.4 ReadOnly: Viz Debugger: Open Viz Editor Datasources KW Webflow Adm…" at bounding box center [560, 264] width 1120 height 528
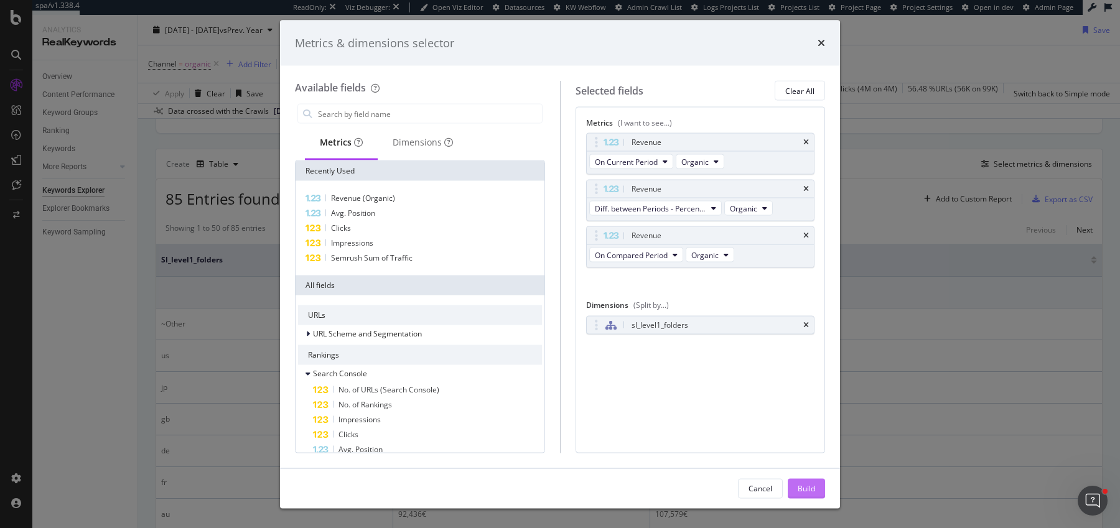
click at [809, 422] on div "Build" at bounding box center [806, 488] width 17 height 11
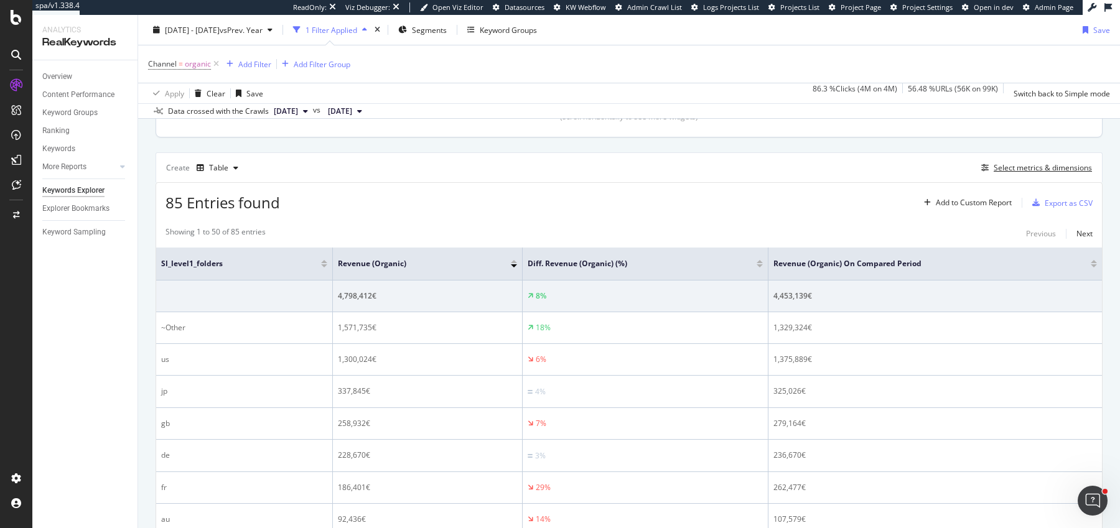
scroll to position [286, 0]
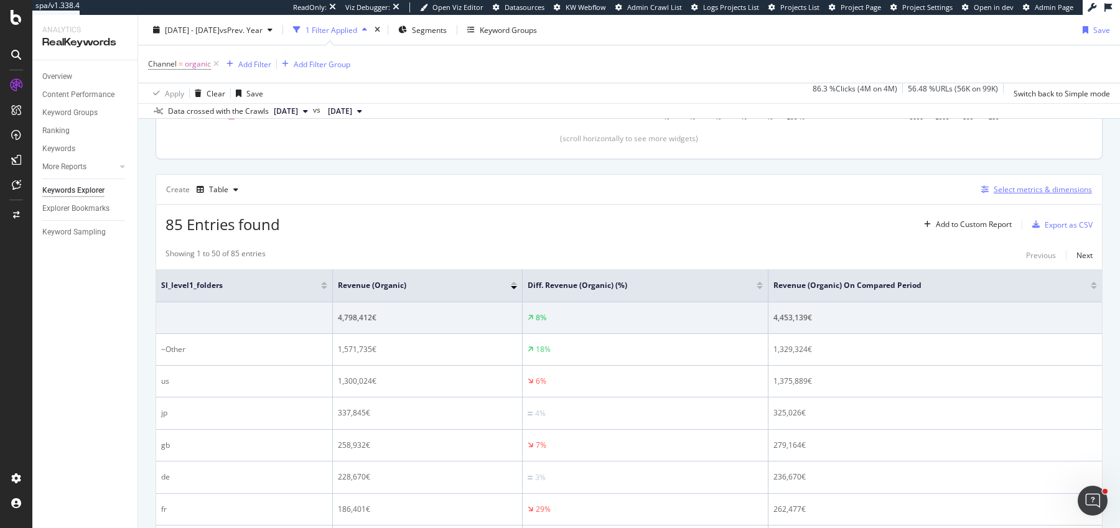
click at [895, 189] on div "Select metrics & dimensions" at bounding box center [1043, 189] width 98 height 11
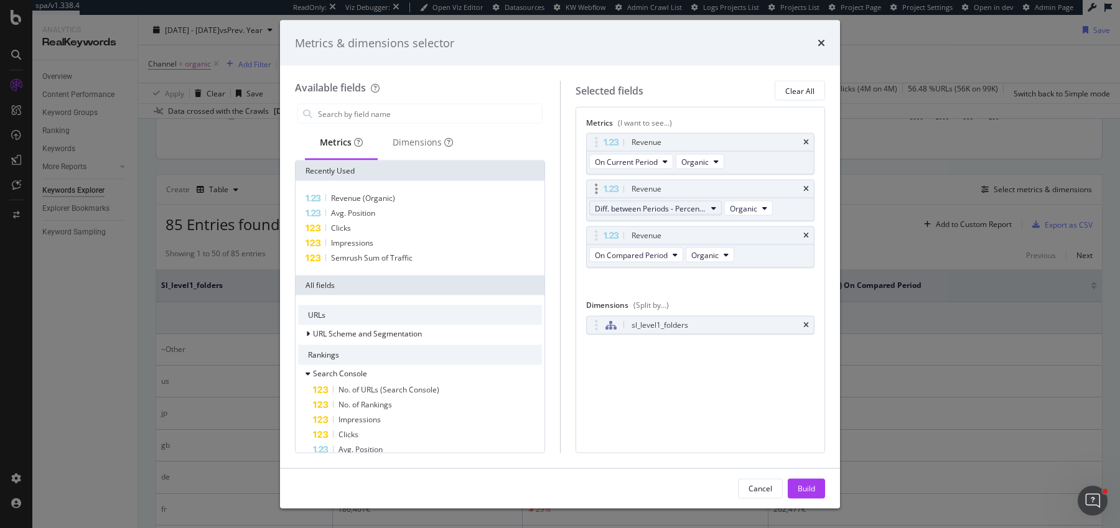
click at [637, 205] on span "Diff. between Periods - Percentage" at bounding box center [650, 208] width 111 height 11
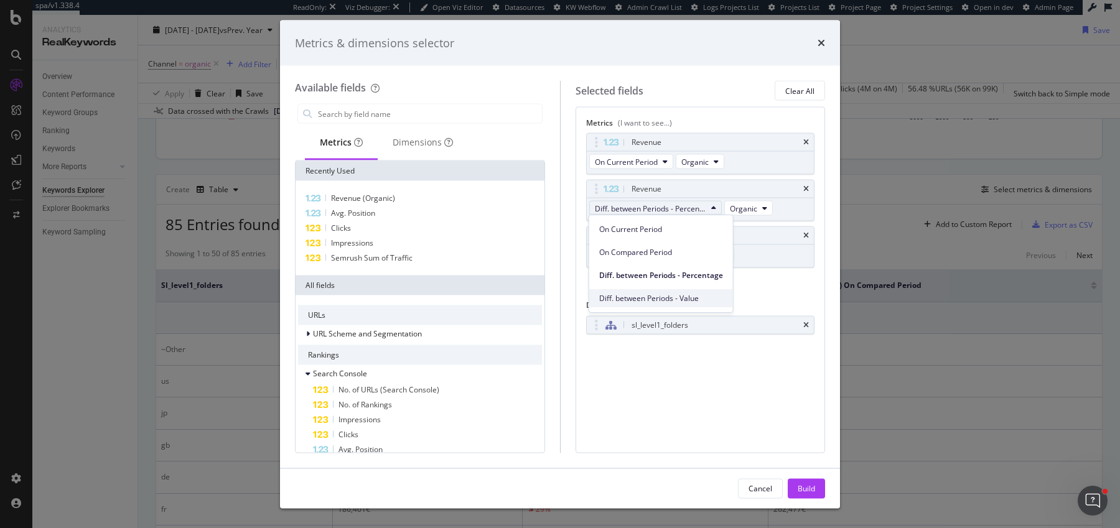
click at [637, 299] on span "Diff. between Periods - Value" at bounding box center [661, 298] width 124 height 11
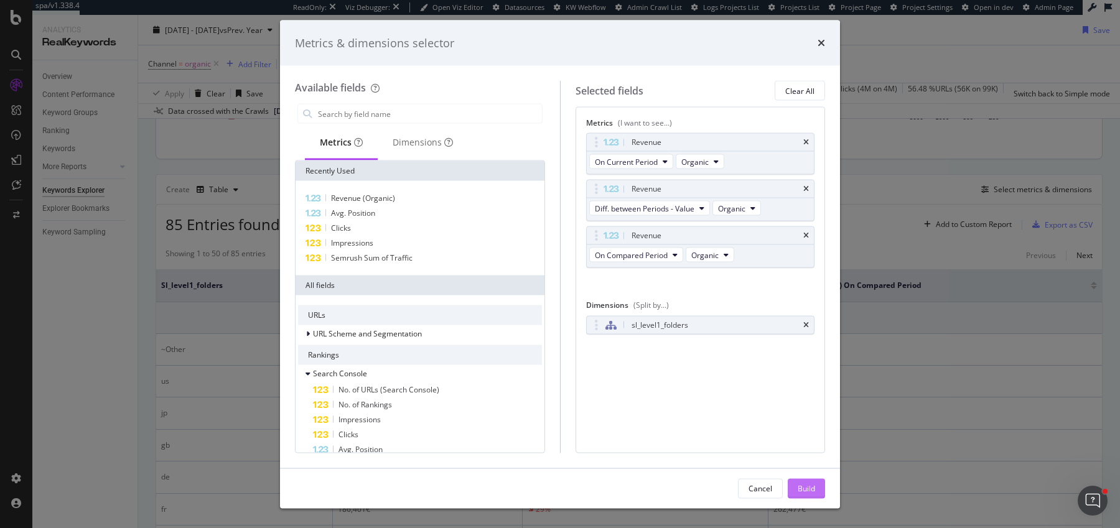
click at [800, 422] on div "Build" at bounding box center [806, 488] width 17 height 19
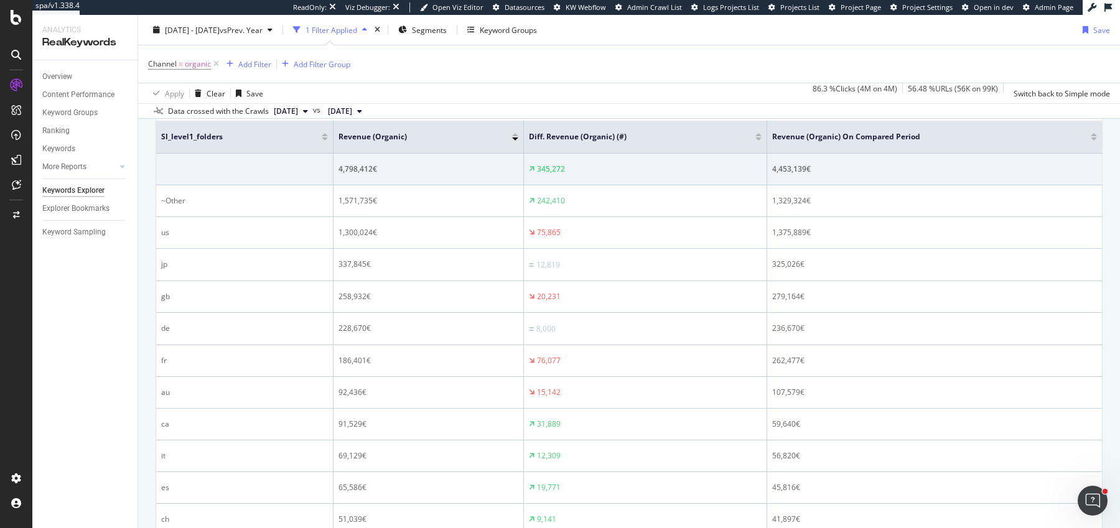
scroll to position [436, 0]
click at [447, 36] on div "Segments" at bounding box center [422, 30] width 49 height 19
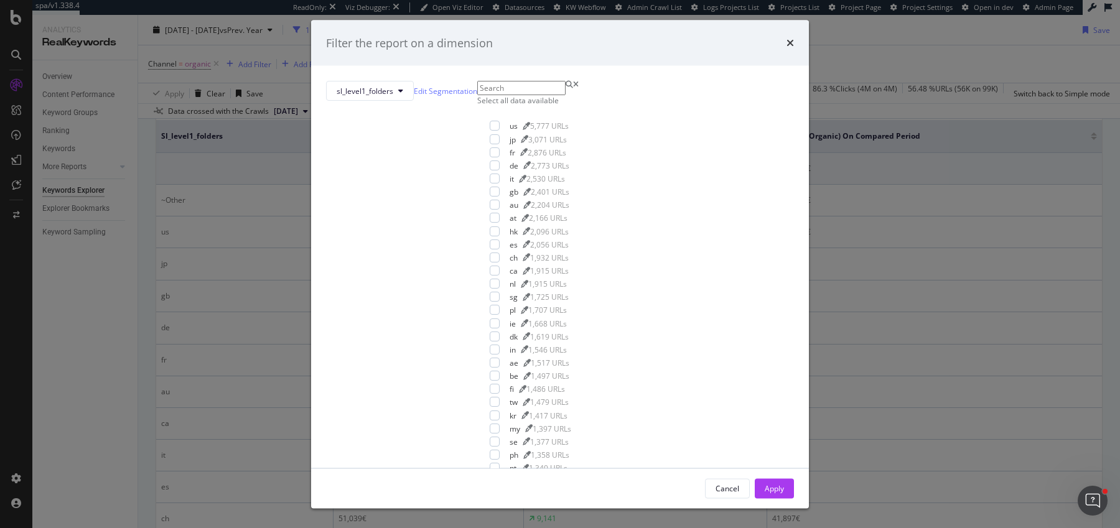
click at [459, 36] on div "Filter the report on a dimension sl_level1_folders Edit Segmentation Select all…" at bounding box center [560, 264] width 1120 height 528
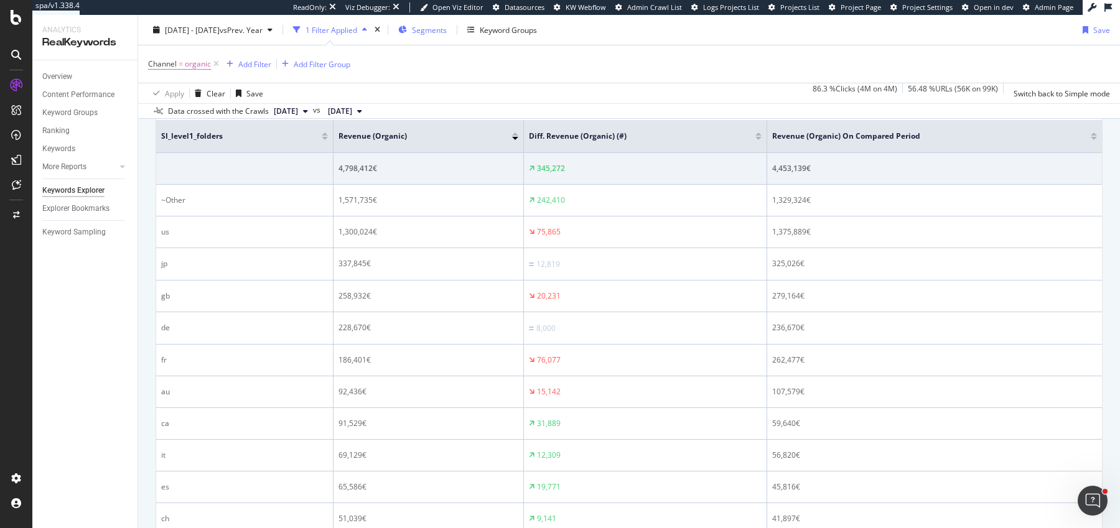
click at [447, 36] on div "Segments" at bounding box center [422, 30] width 49 height 19
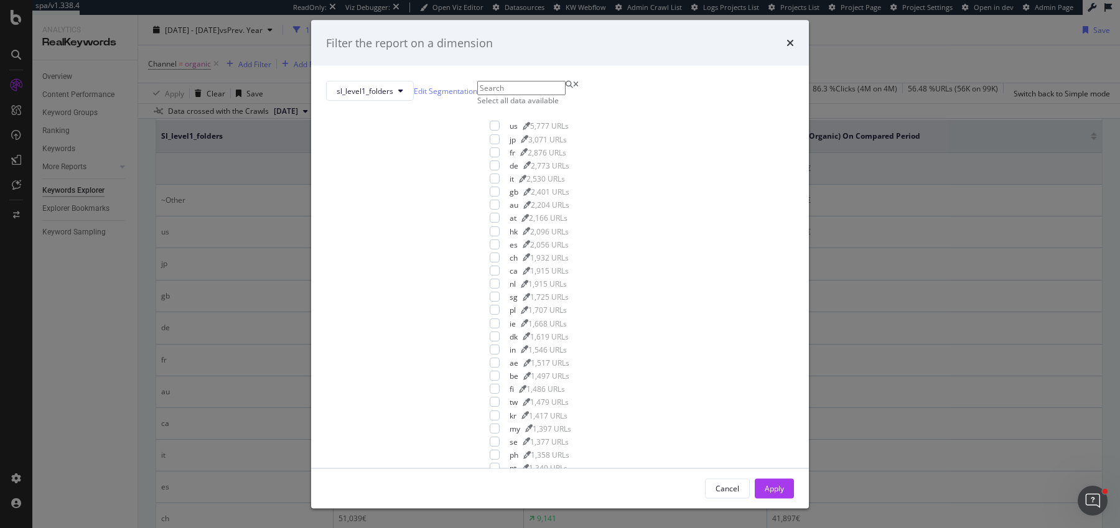
click at [459, 36] on div "Filter the report on a dimension sl_level1_folders Edit Segmentation Select all…" at bounding box center [560, 264] width 1120 height 528
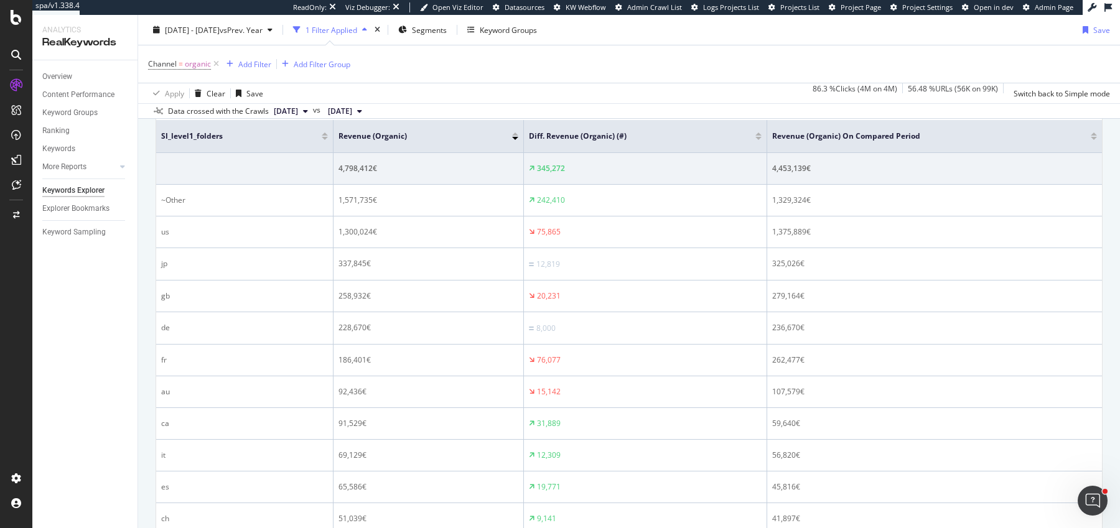
drag, startPoint x: 330, startPoint y: 144, endPoint x: 240, endPoint y: 144, distance: 90.8
click at [240, 144] on th "sl_level1_folders" at bounding box center [244, 136] width 177 height 33
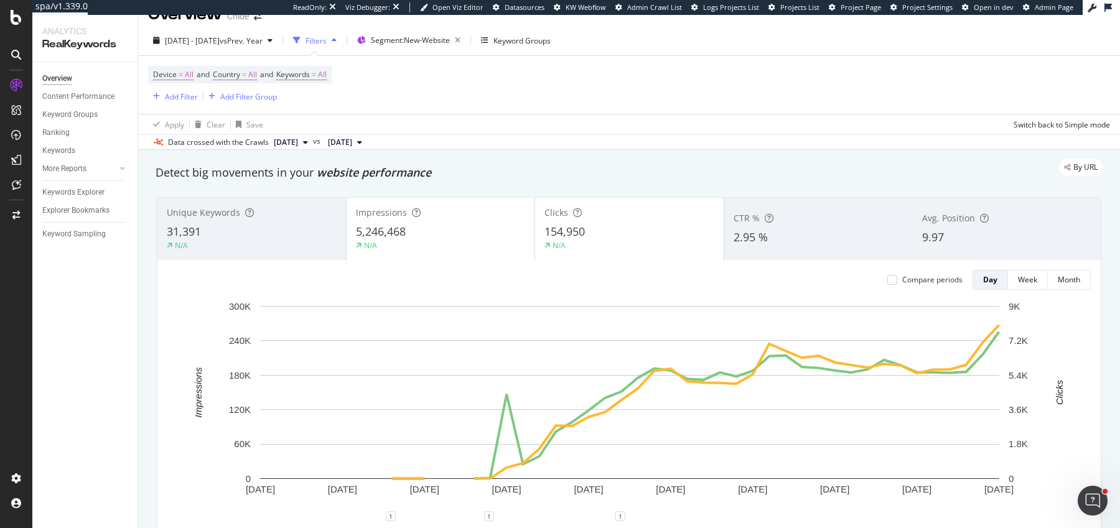
scroll to position [22, 0]
click at [446, 42] on span "Segment: New-Website" at bounding box center [410, 38] width 79 height 11
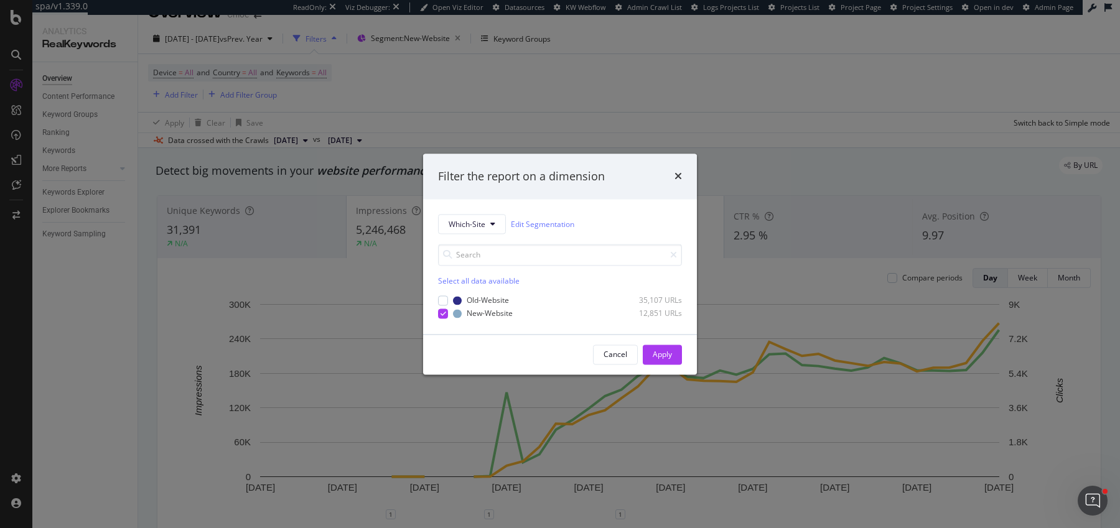
click at [636, 94] on div "Filter the report on a dimension Which-Site Edit Segmentation Select all data a…" at bounding box center [560, 264] width 1120 height 528
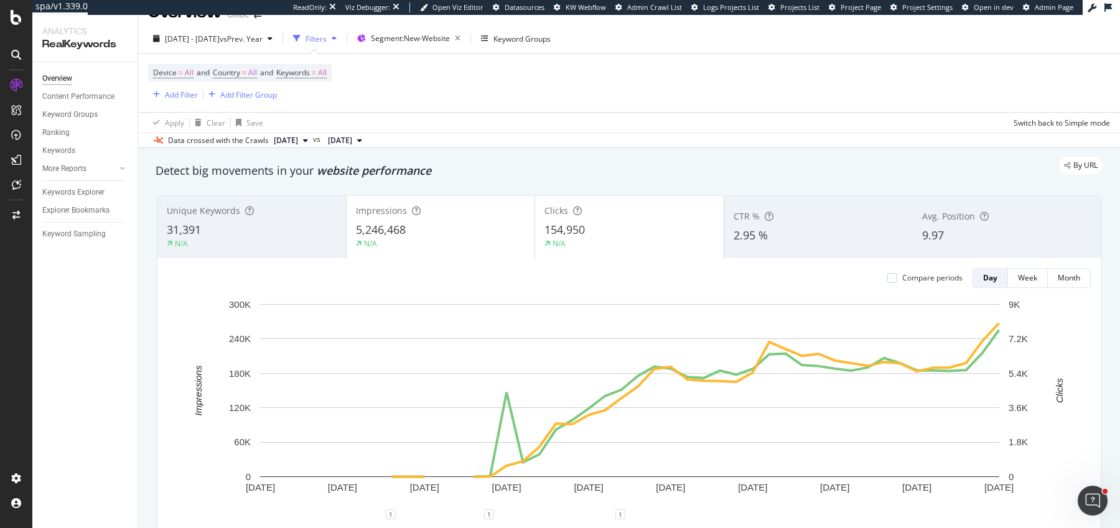
scroll to position [54, 0]
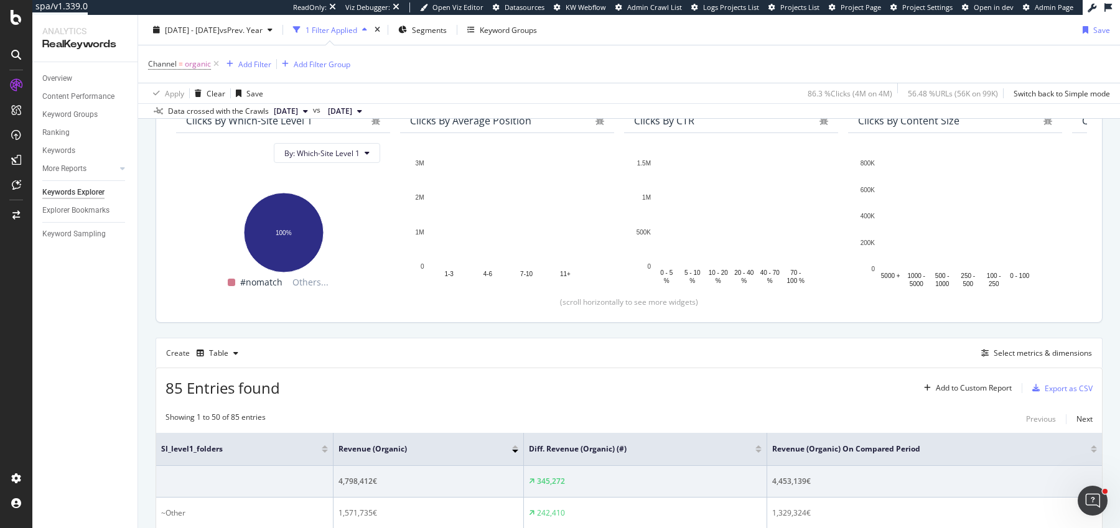
scroll to position [381, 0]
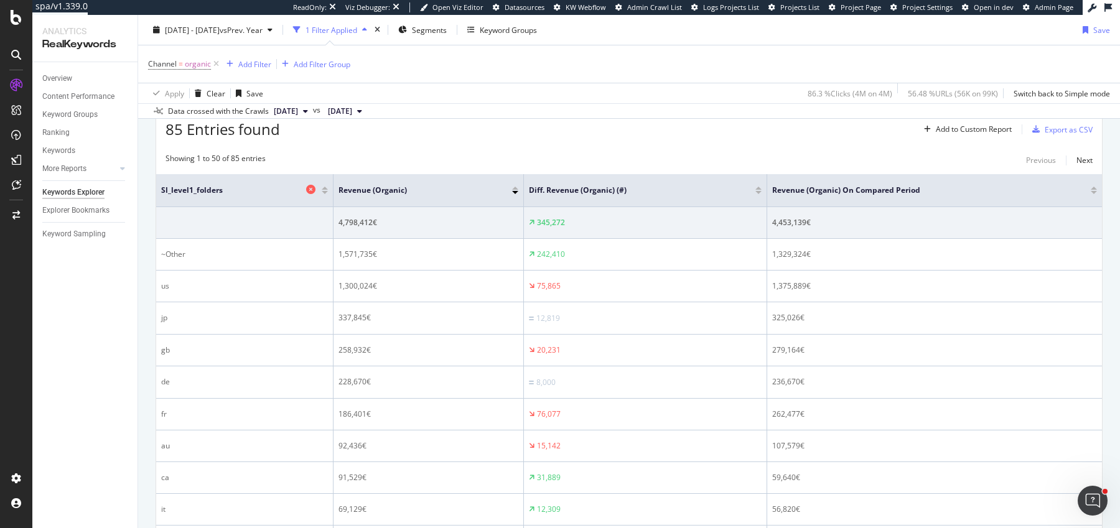
drag, startPoint x: 330, startPoint y: 188, endPoint x: 260, endPoint y: 189, distance: 70.3
click at [260, 189] on th "sl_level1_folders" at bounding box center [244, 190] width 177 height 33
drag, startPoint x: 214, startPoint y: 67, endPoint x: 250, endPoint y: 115, distance: 60.0
click at [214, 67] on icon at bounding box center [216, 64] width 11 height 12
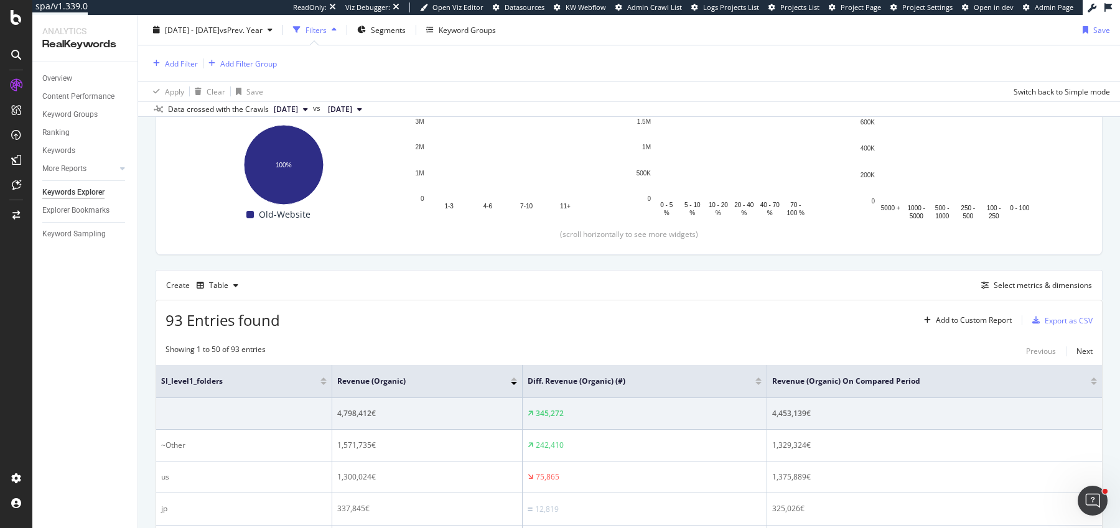
scroll to position [380, 0]
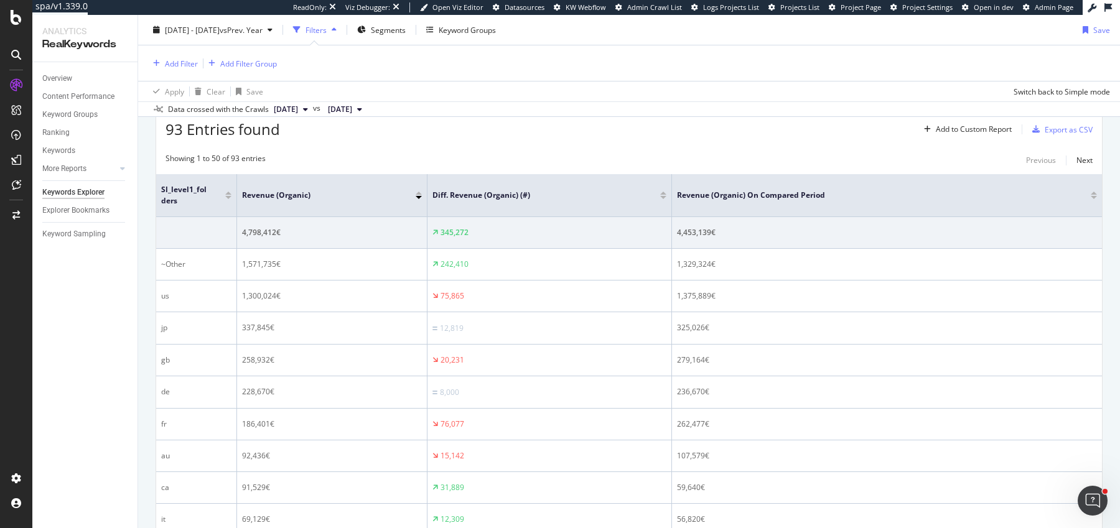
drag, startPoint x: 330, startPoint y: 181, endPoint x: 236, endPoint y: 189, distance: 94.9
click at [236, 189] on span at bounding box center [235, 195] width 7 height 42
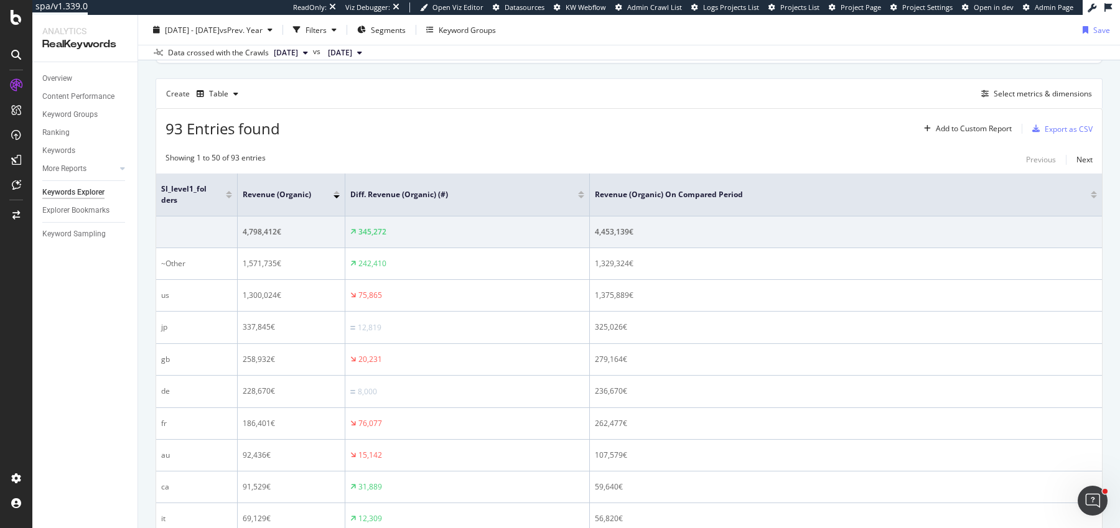
drag, startPoint x: 426, startPoint y: 207, endPoint x: 343, endPoint y: 207, distance: 82.8
click at [343, 207] on span at bounding box center [343, 195] width 7 height 42
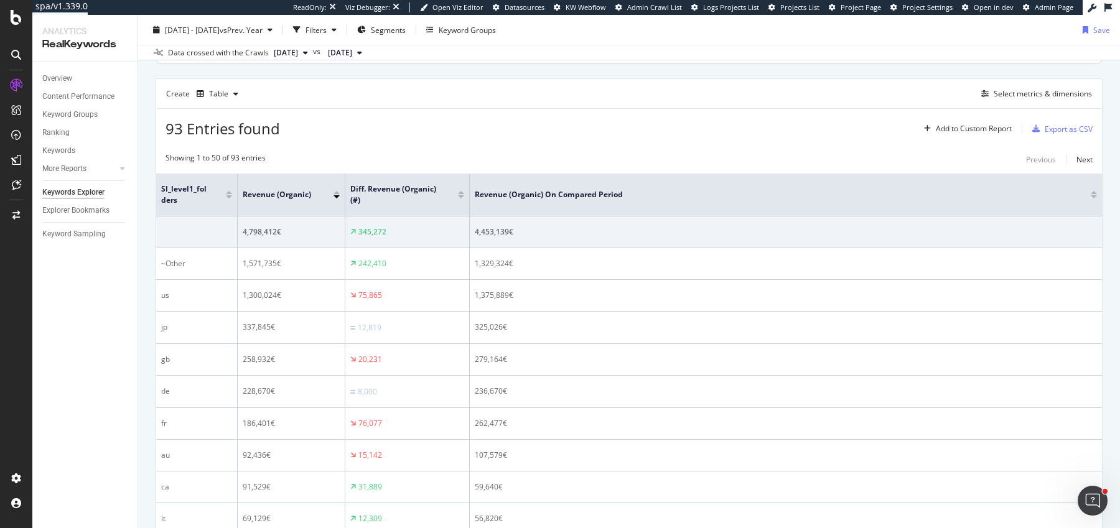
drag, startPoint x: 588, startPoint y: 202, endPoint x: 468, endPoint y: 202, distance: 120.1
click at [468, 202] on span at bounding box center [468, 195] width 7 height 42
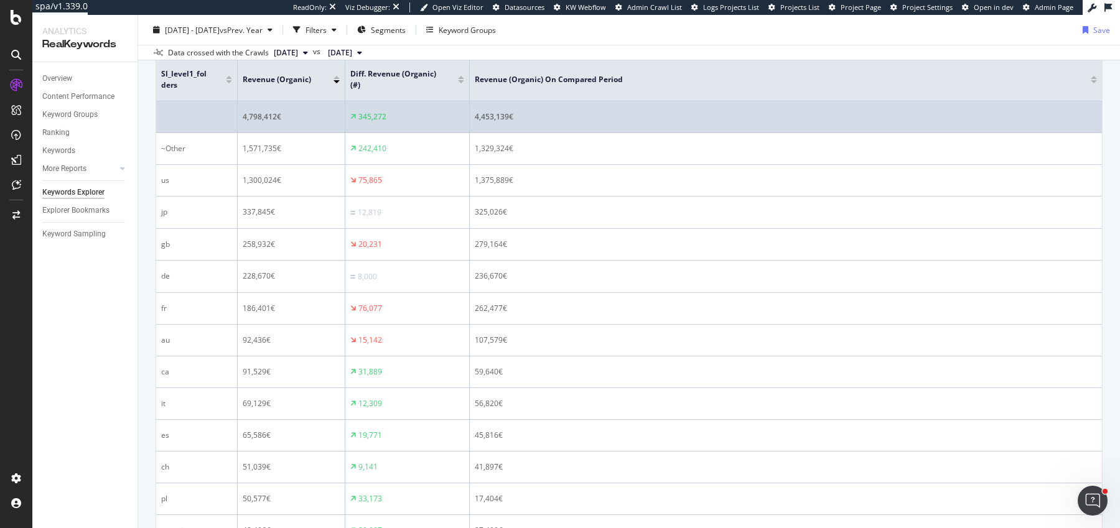
scroll to position [334, 0]
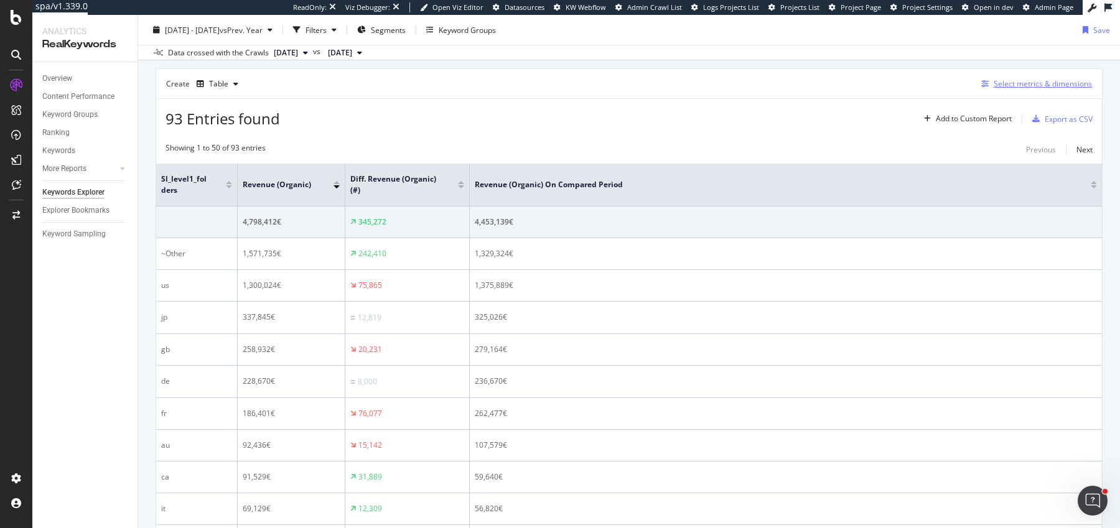
click at [1041, 83] on div "Select metrics & dimensions" at bounding box center [1043, 83] width 98 height 11
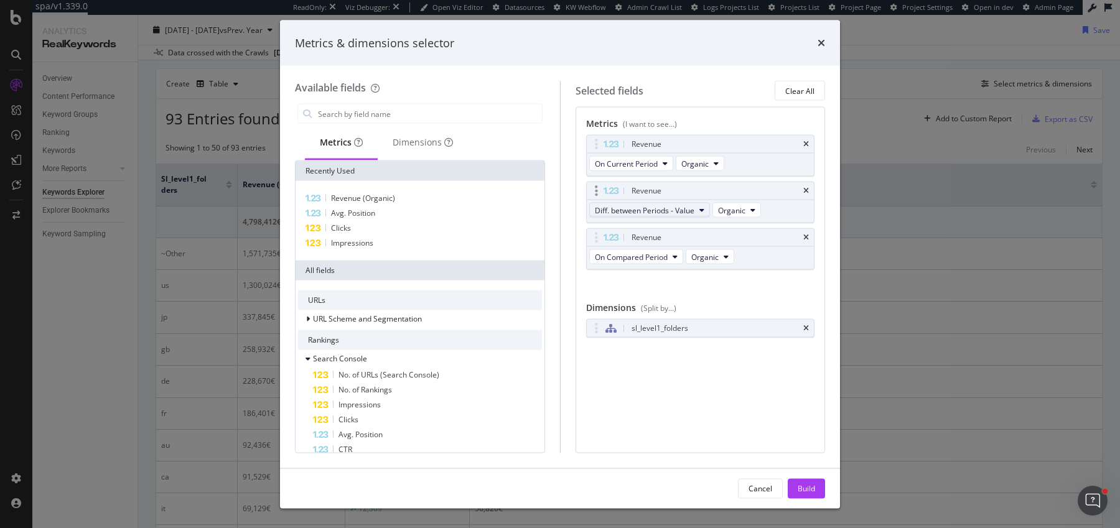
click at [676, 213] on span "Diff. between Periods - Value" at bounding box center [645, 210] width 100 height 11
click at [655, 282] on div "Diff. between Periods - Percentage" at bounding box center [659, 277] width 140 height 18
click at [801, 478] on div "Cancel Build" at bounding box center [781, 488] width 87 height 20
click at [813, 477] on div "Cancel Build" at bounding box center [560, 489] width 560 height 40
click at [813, 486] on div "Build" at bounding box center [806, 488] width 17 height 11
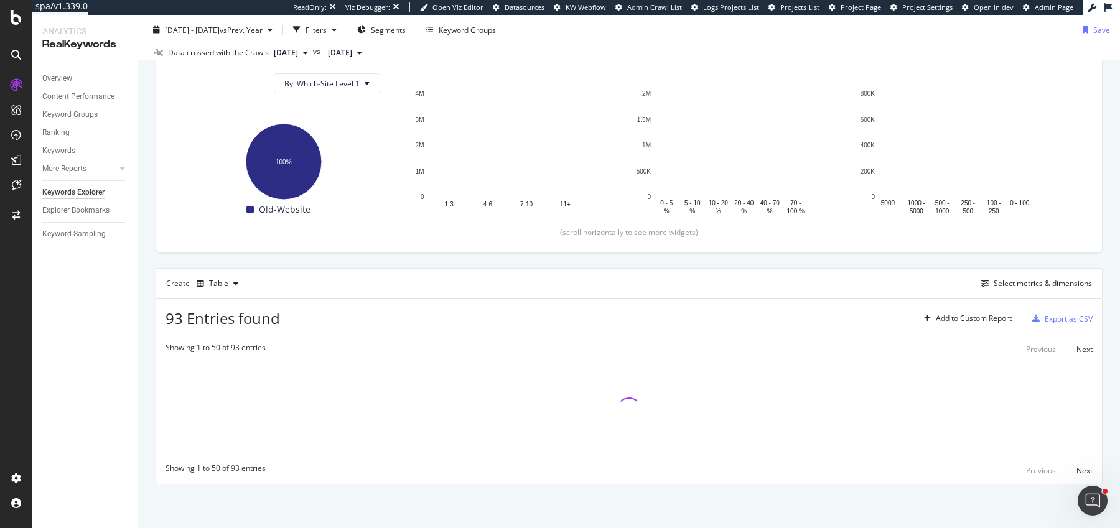
scroll to position [133, 0]
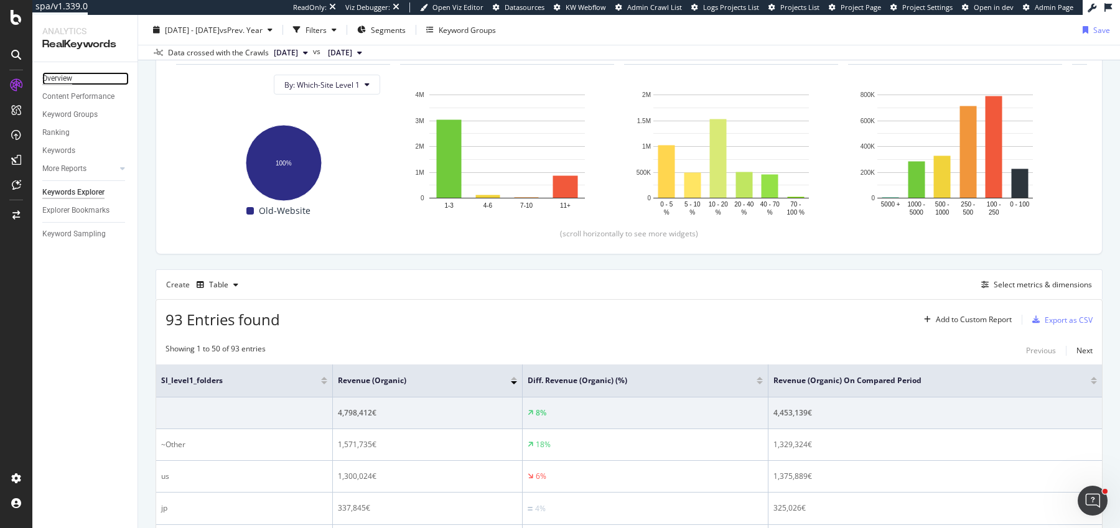
click at [51, 82] on div "Overview" at bounding box center [57, 78] width 30 height 13
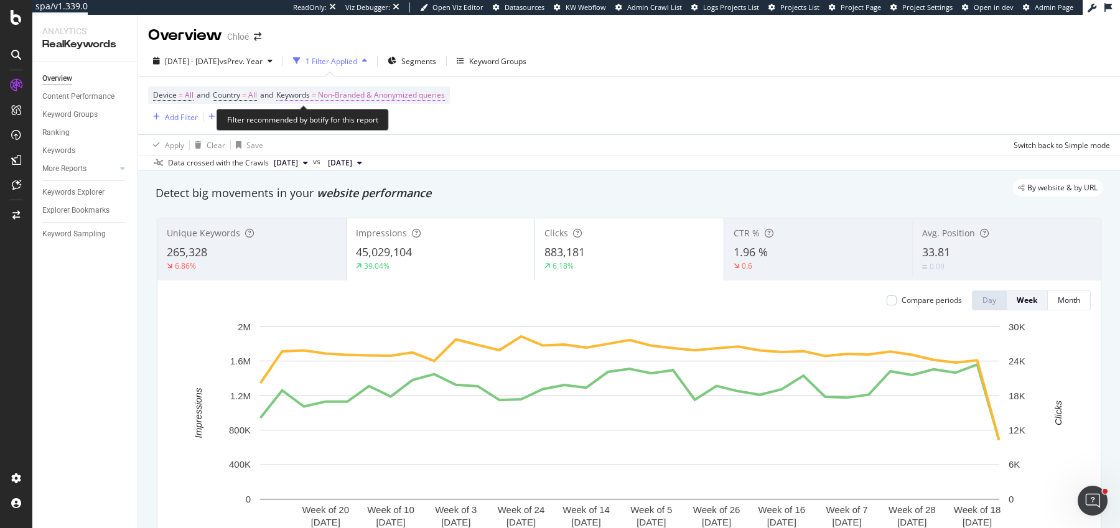
click at [377, 90] on span "Non-Branded & Anonymized queries" at bounding box center [381, 94] width 127 height 17
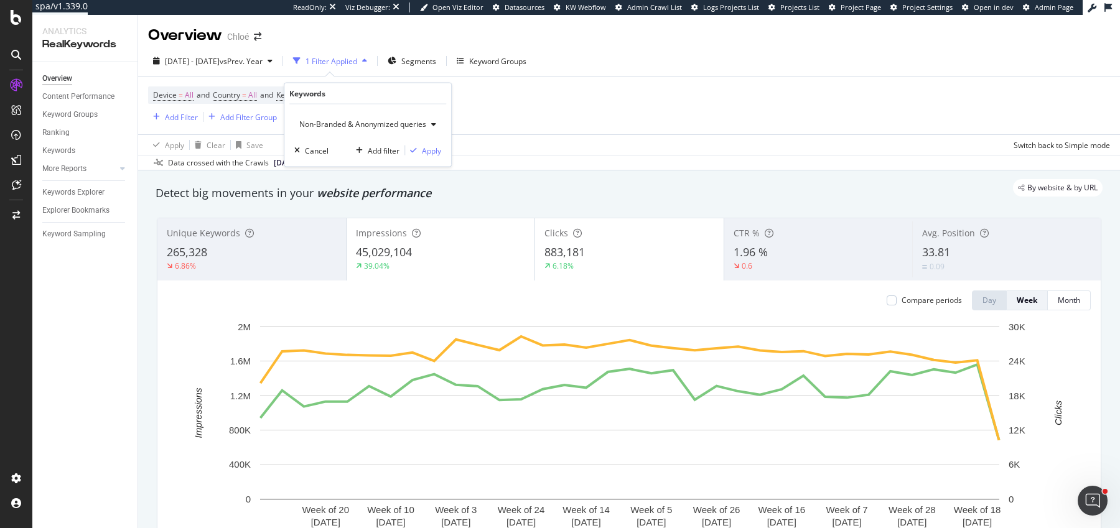
click at [357, 124] on span "Non-Branded & Anonymized queries" at bounding box center [360, 124] width 132 height 11
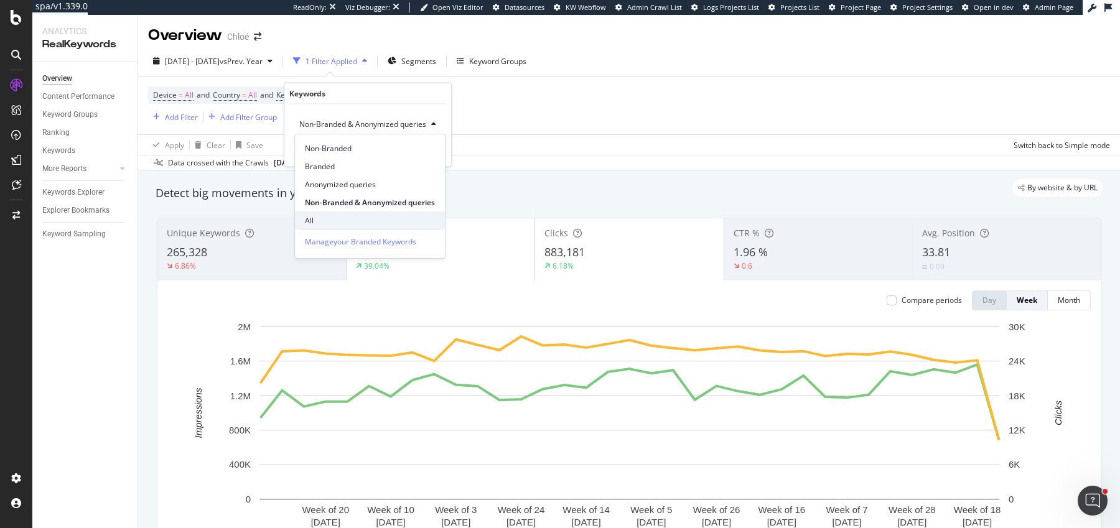
click at [346, 217] on span "All" at bounding box center [370, 220] width 130 height 11
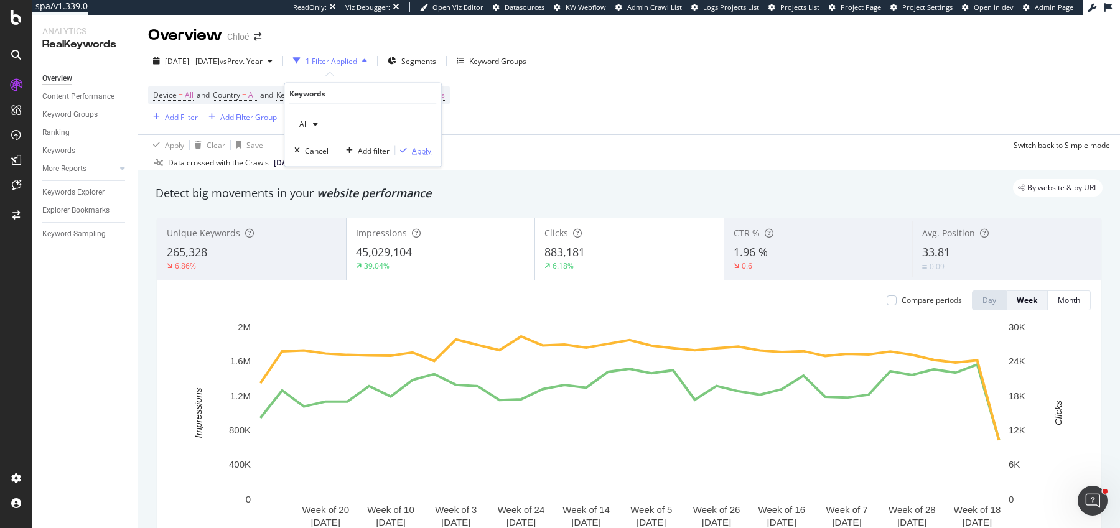
click at [422, 148] on div "Apply" at bounding box center [421, 150] width 19 height 11
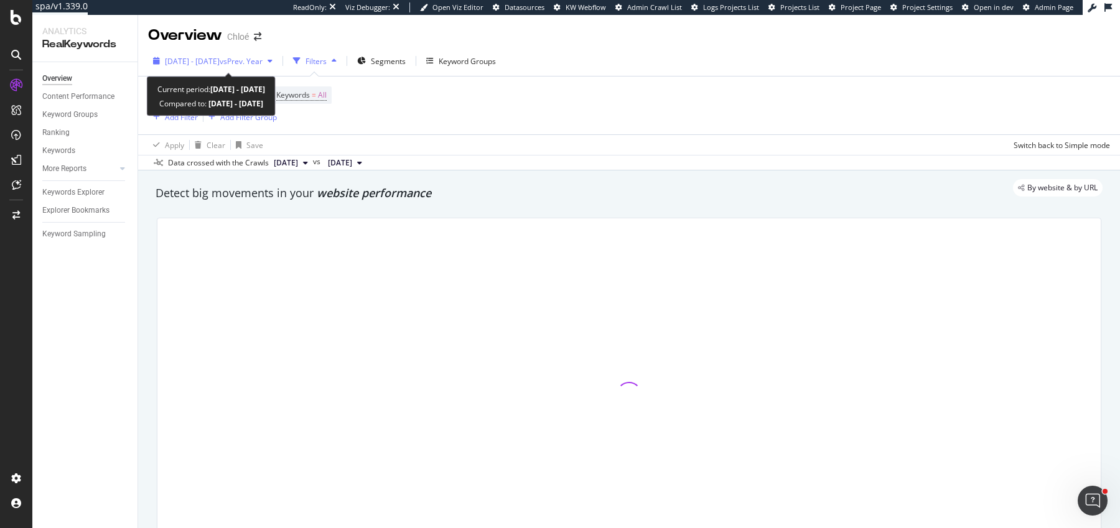
click at [220, 60] on span "[DATE] - [DATE]" at bounding box center [192, 61] width 55 height 11
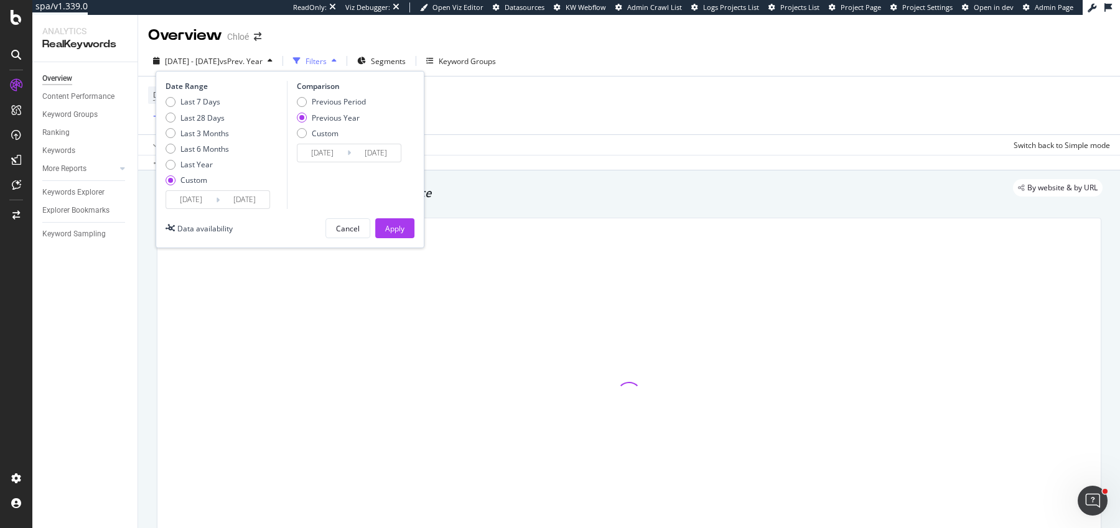
click at [246, 195] on input "[DATE]" at bounding box center [245, 199] width 50 height 17
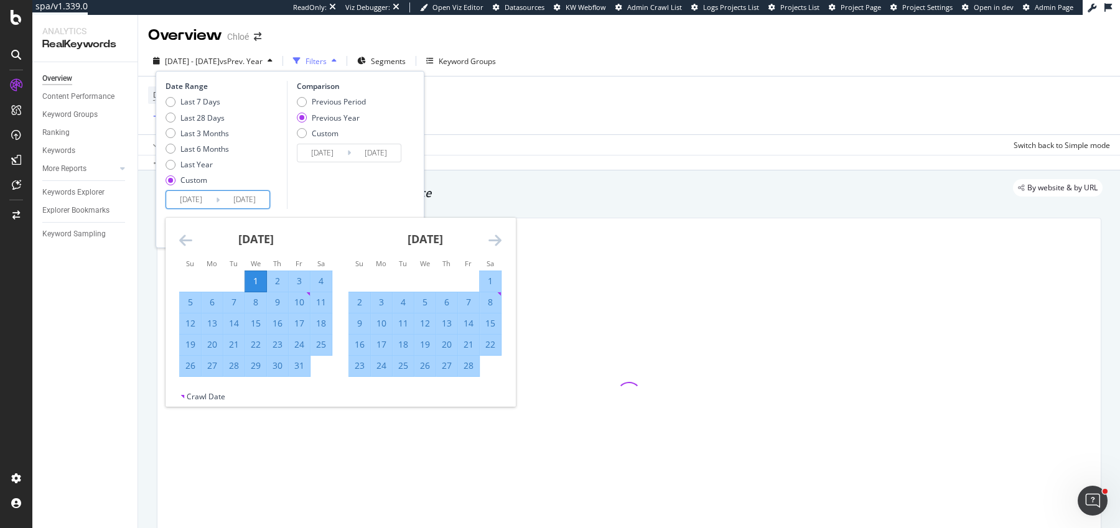
click at [495, 236] on icon "Move forward to switch to the next month." at bounding box center [494, 240] width 13 height 15
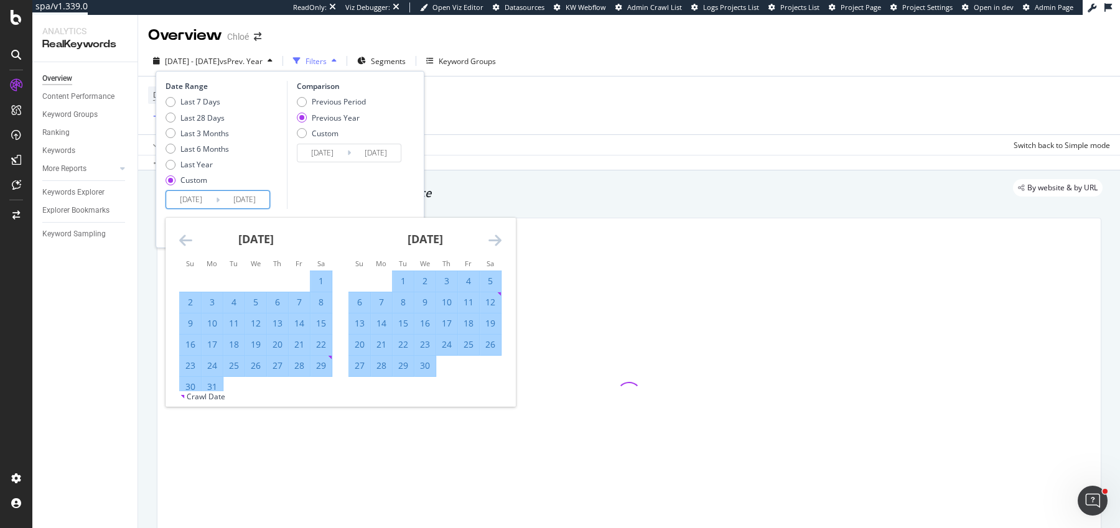
click at [495, 236] on icon "Move forward to switch to the next month." at bounding box center [494, 240] width 13 height 15
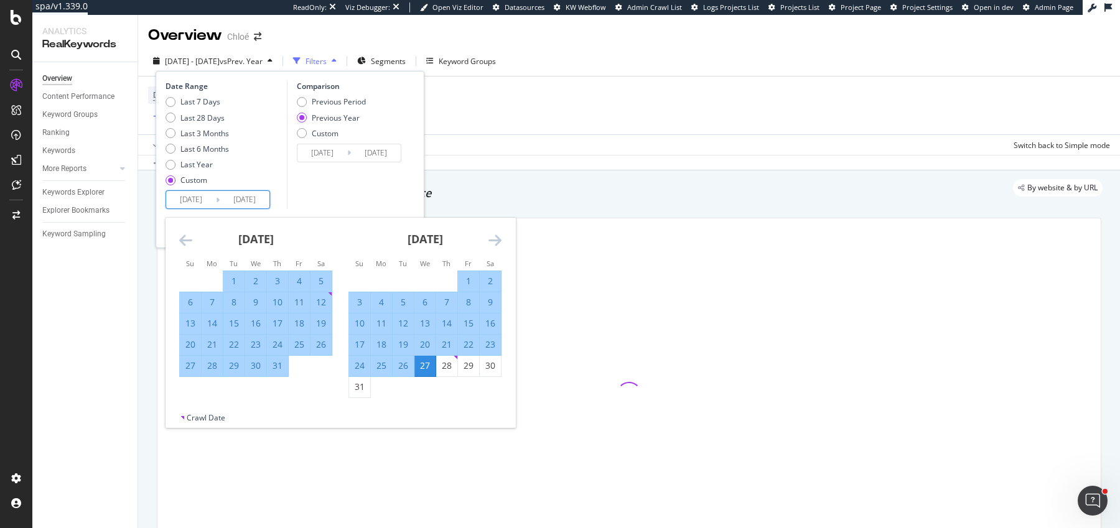
click at [495, 236] on icon "Move forward to switch to the next month." at bounding box center [494, 240] width 13 height 15
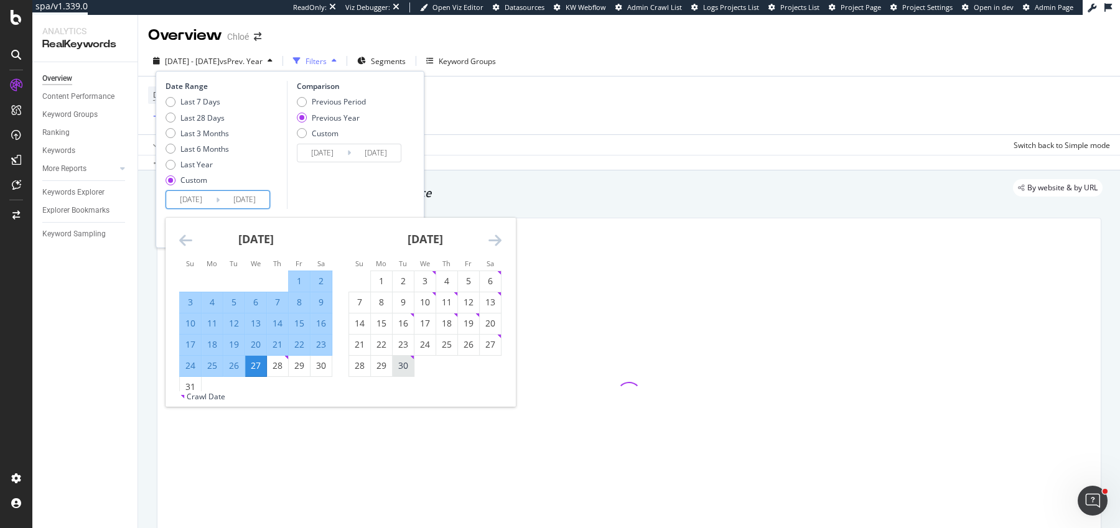
click at [393, 370] on div "30" at bounding box center [403, 366] width 21 height 12
type input "[DATE]"
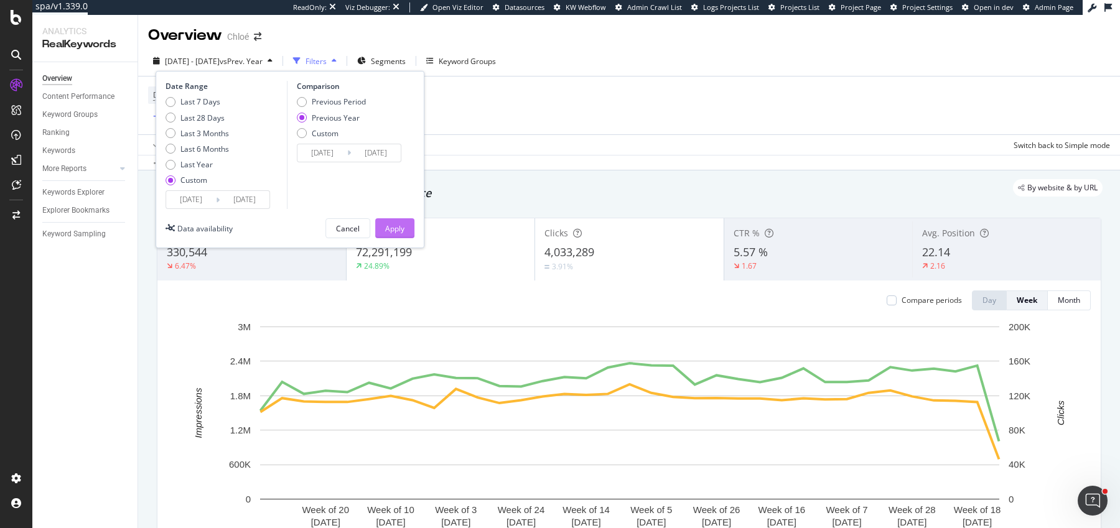
click at [386, 223] on div "Apply" at bounding box center [394, 228] width 19 height 11
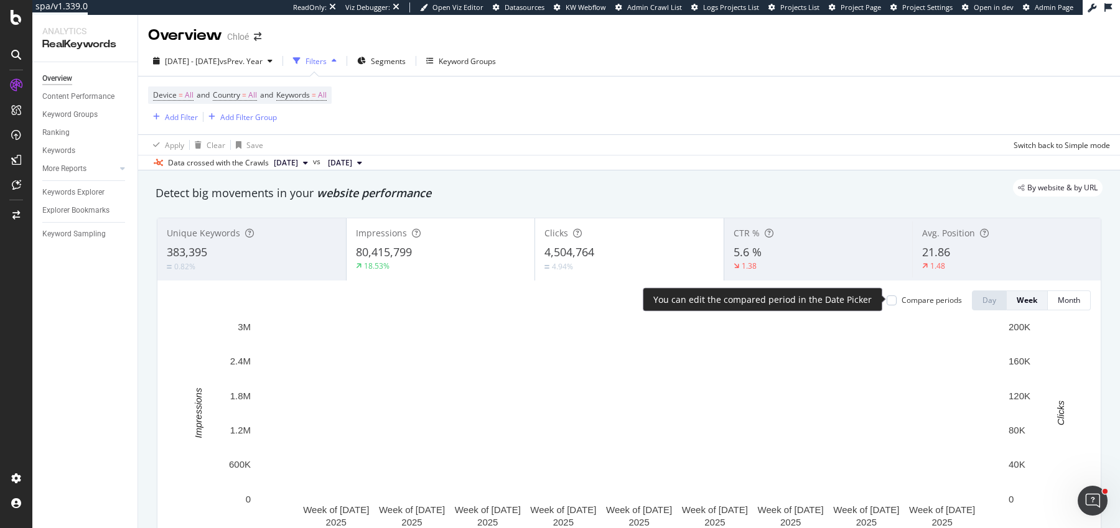
click at [900, 300] on div "Compare periods" at bounding box center [924, 300] width 75 height 11
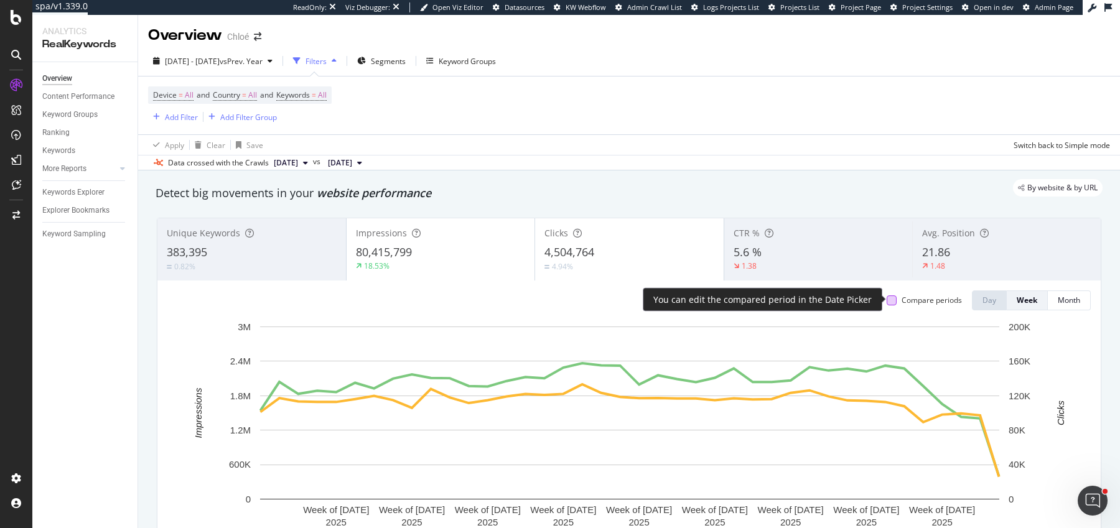
click at [893, 300] on div at bounding box center [892, 301] width 10 height 10
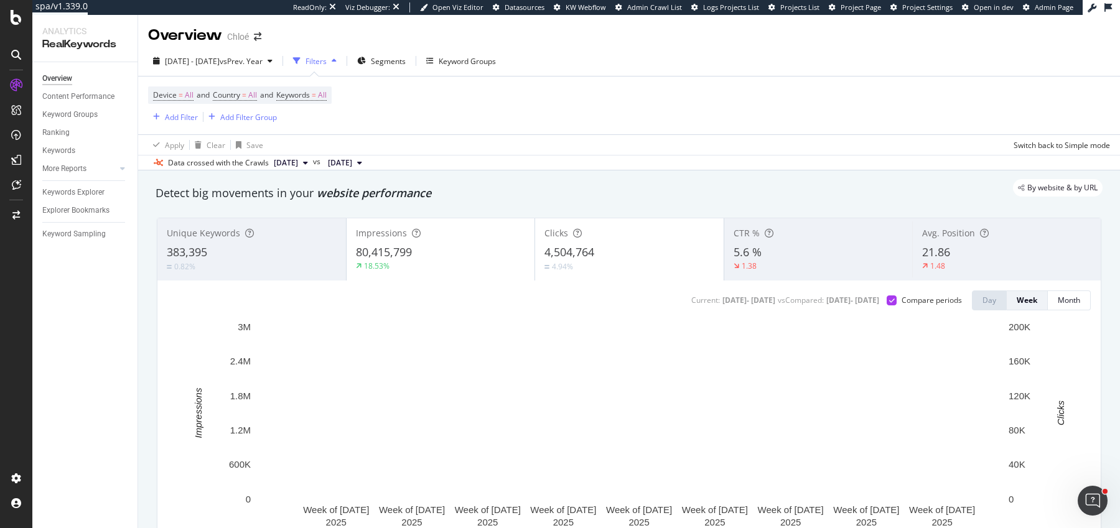
click at [462, 248] on div "80,415,799" at bounding box center [441, 253] width 170 height 16
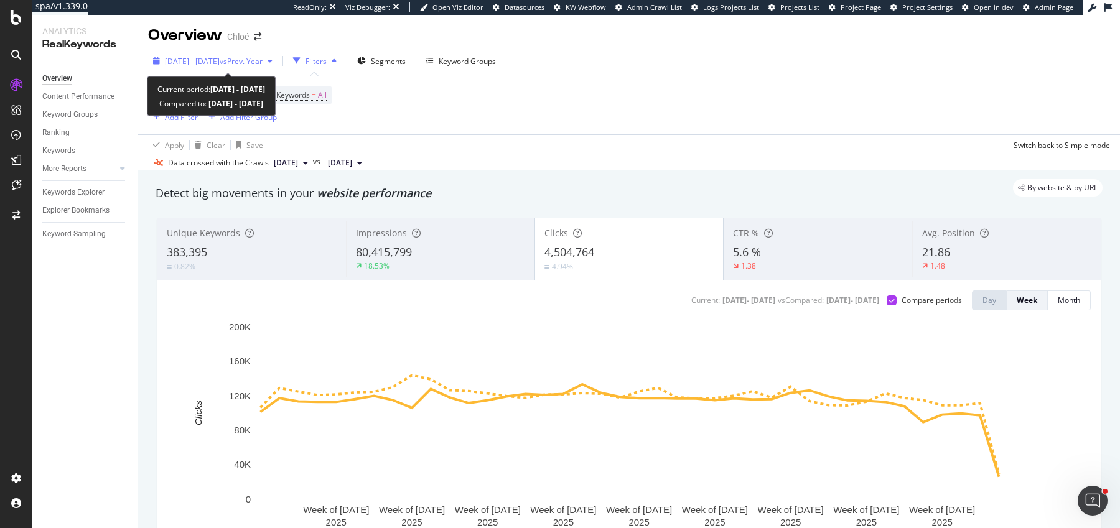
click at [220, 61] on span "[DATE] - [DATE]" at bounding box center [192, 61] width 55 height 11
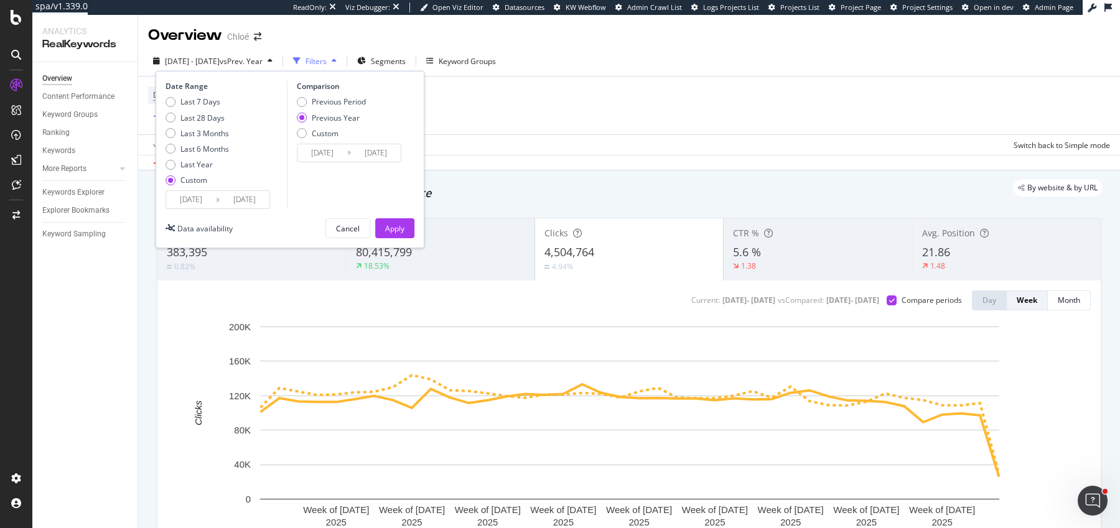
click at [233, 200] on input "[DATE]" at bounding box center [245, 199] width 50 height 17
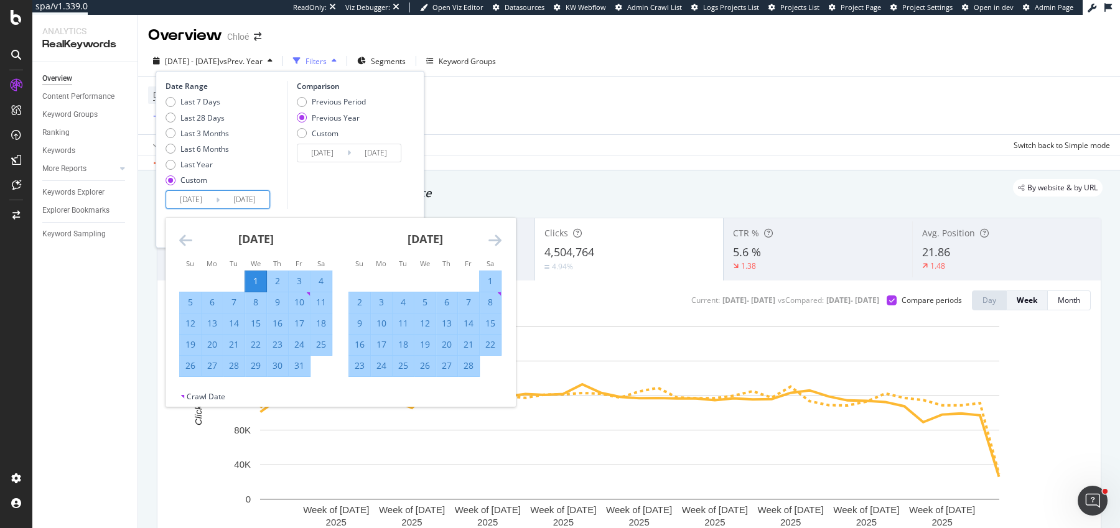
click at [497, 243] on icon "Move forward to switch to the next month." at bounding box center [494, 240] width 13 height 15
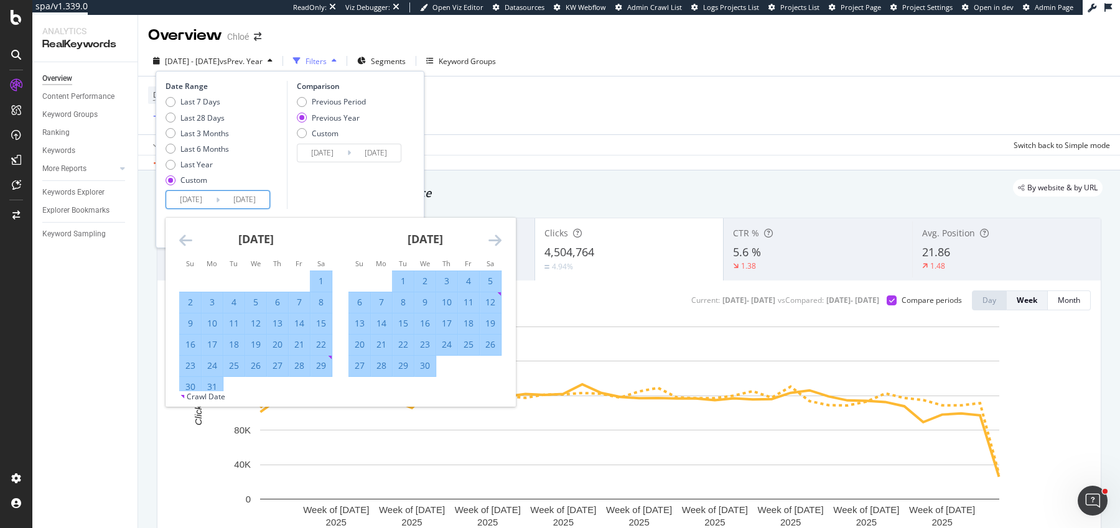
click at [497, 243] on icon "Move forward to switch to the next month." at bounding box center [494, 240] width 13 height 15
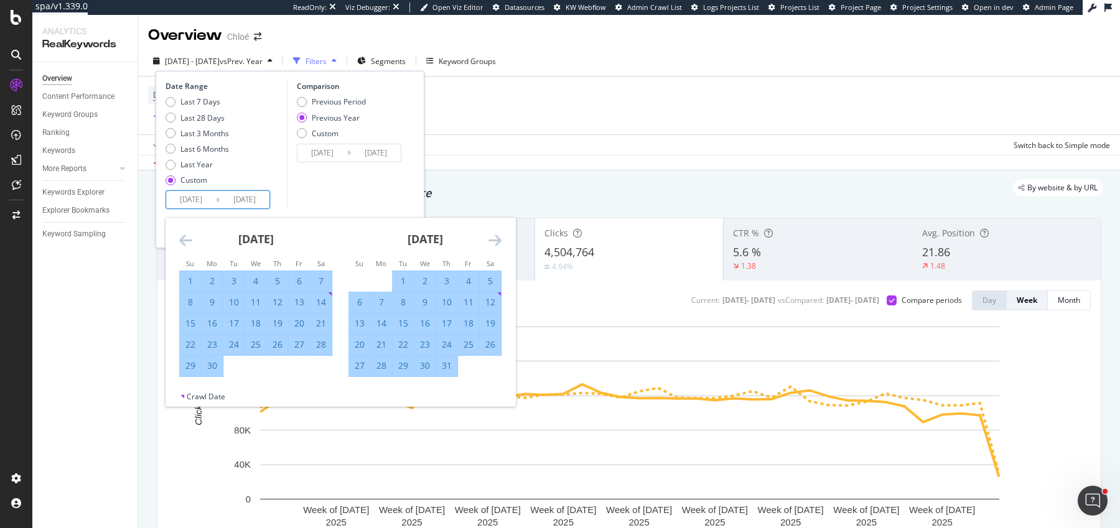
click at [449, 369] on div "31" at bounding box center [446, 366] width 21 height 12
type input "2025/07/31"
type input "2024/08/01"
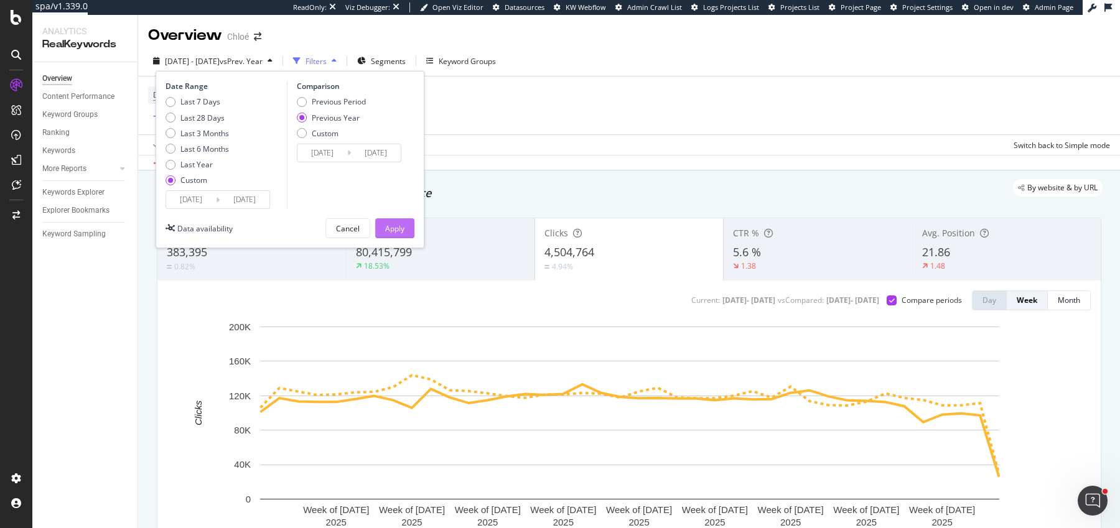
click at [400, 231] on div "Apply" at bounding box center [394, 228] width 19 height 11
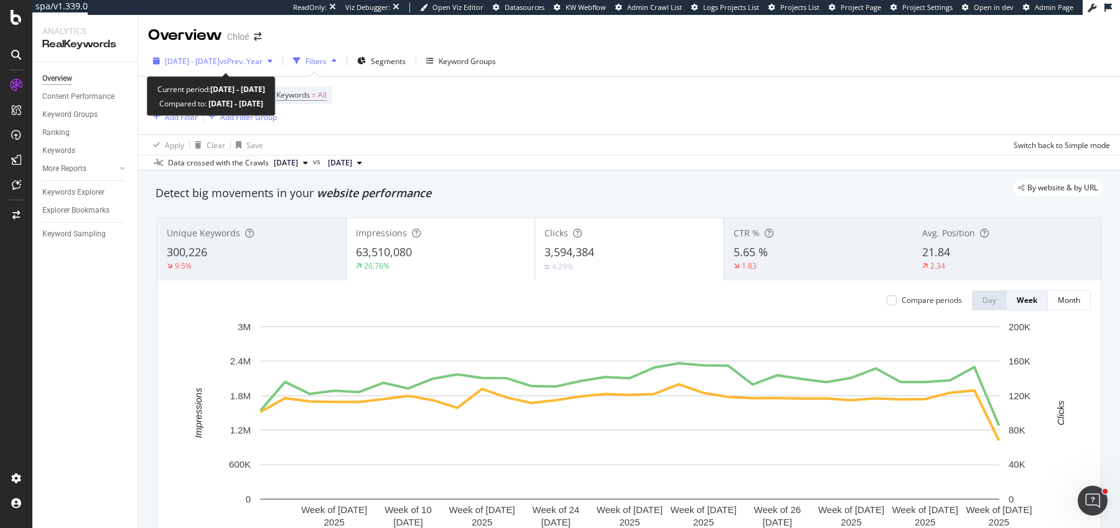
click at [255, 59] on span "vs Prev. Year" at bounding box center [241, 61] width 43 height 11
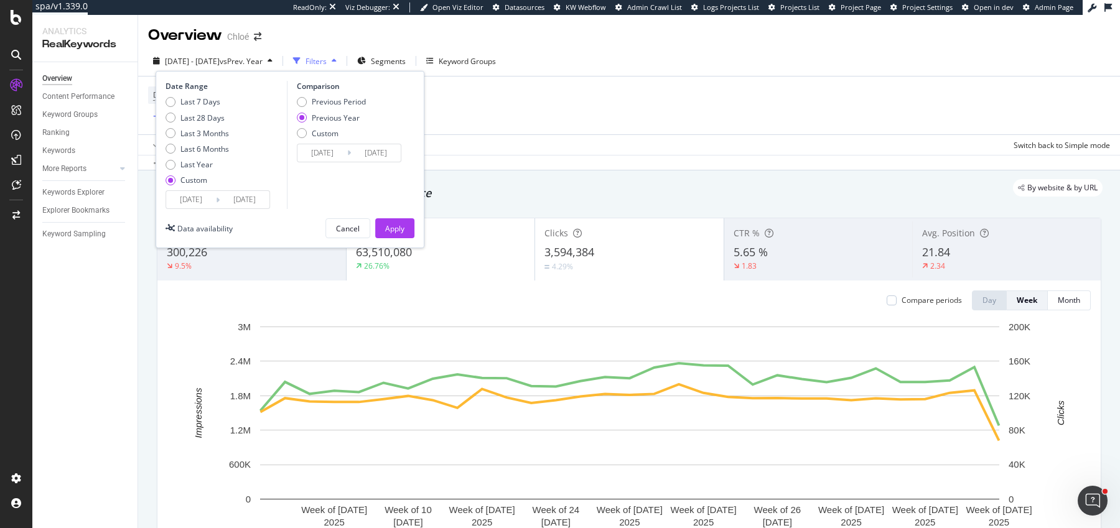
click at [189, 203] on input "[DATE]" at bounding box center [191, 199] width 50 height 17
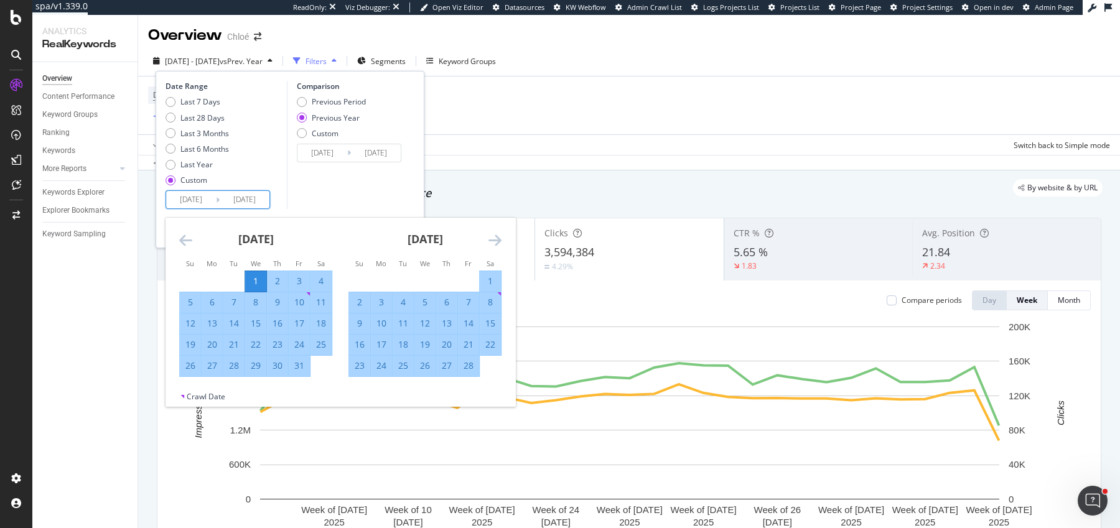
click at [248, 203] on input "2025/07/31" at bounding box center [245, 199] width 50 height 17
click at [486, 236] on div "[DATE]" at bounding box center [424, 244] width 153 height 53
click at [492, 236] on icon "Move forward to switch to the next month." at bounding box center [494, 240] width 13 height 15
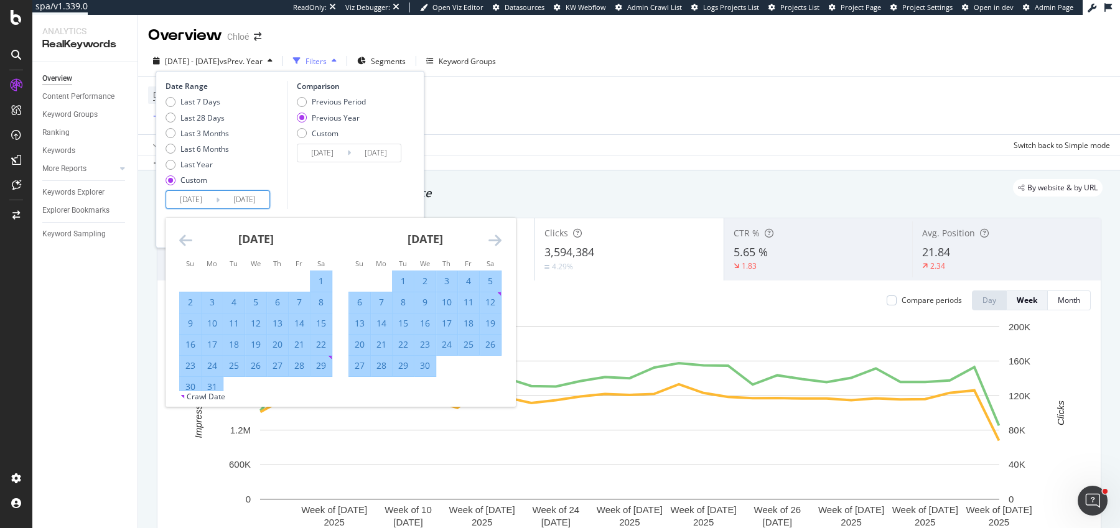
click at [492, 236] on icon "Move forward to switch to the next month." at bounding box center [494, 240] width 13 height 15
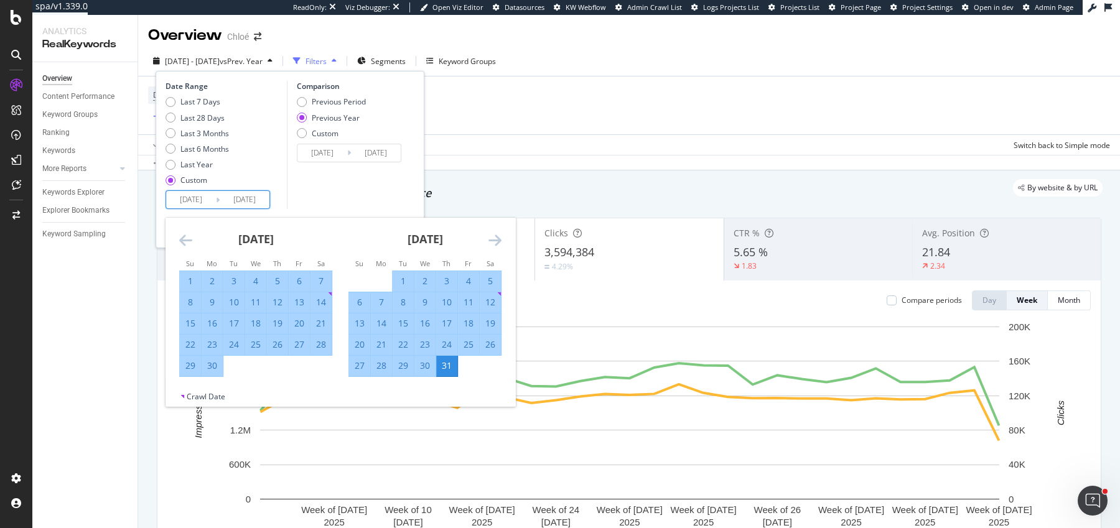
click at [492, 236] on icon "Move forward to switch to the next month." at bounding box center [494, 240] width 13 height 15
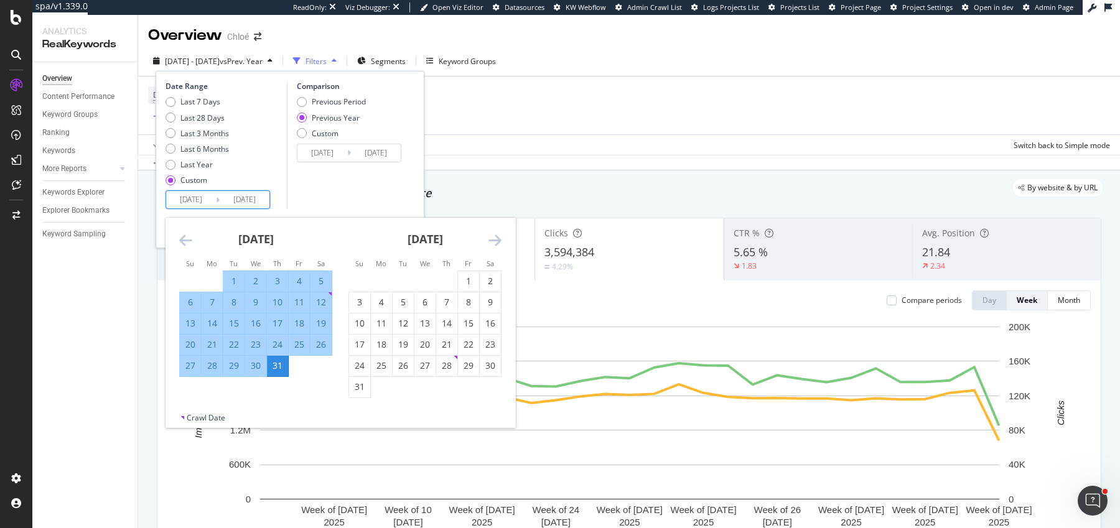
click at [192, 243] on icon "Move backward to switch to the previous month." at bounding box center [185, 240] width 13 height 15
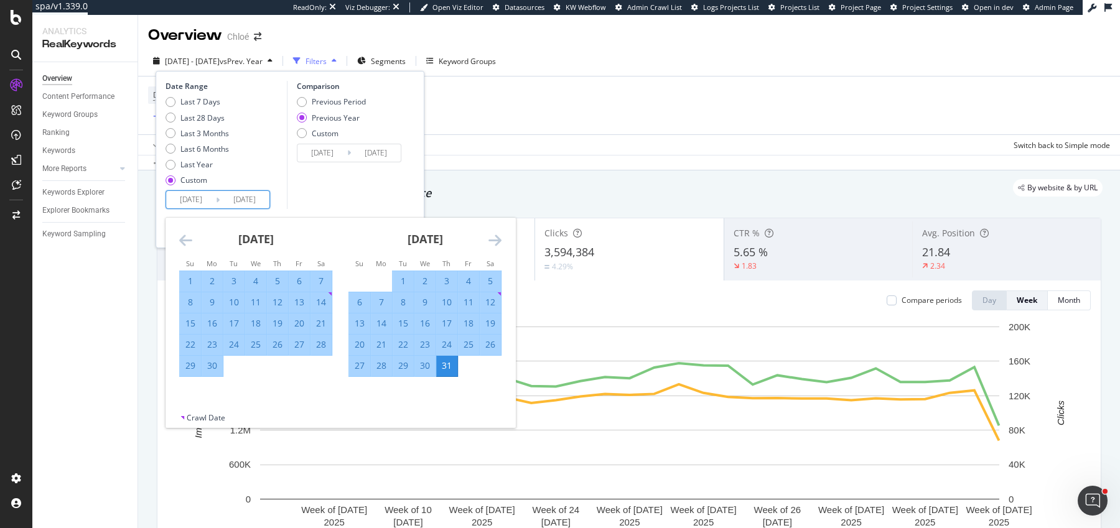
click at [216, 375] on div "30" at bounding box center [212, 366] width 21 height 21
type input "2025/06/30"
type input "2024/07/01"
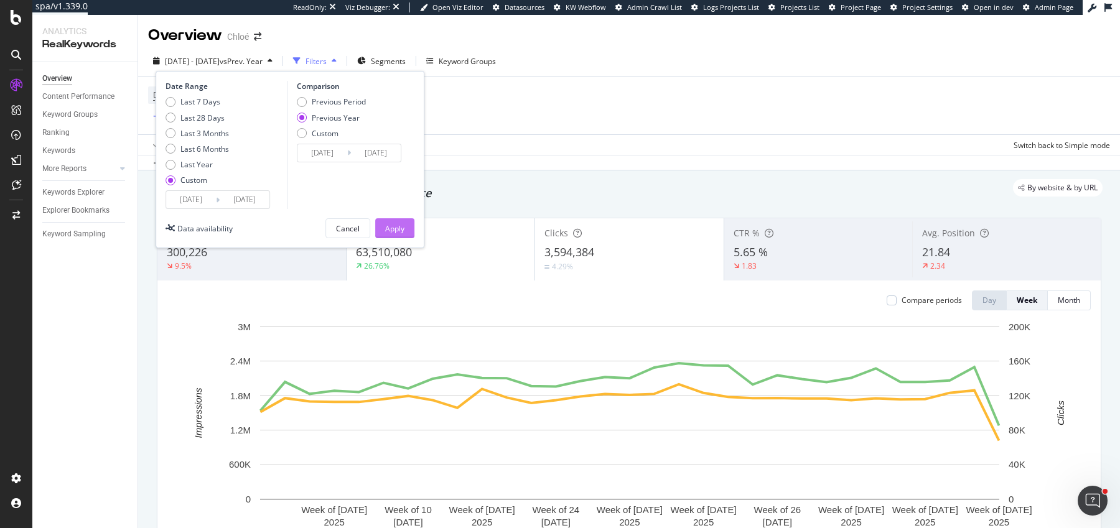
click at [399, 235] on div "Apply" at bounding box center [394, 228] width 19 height 19
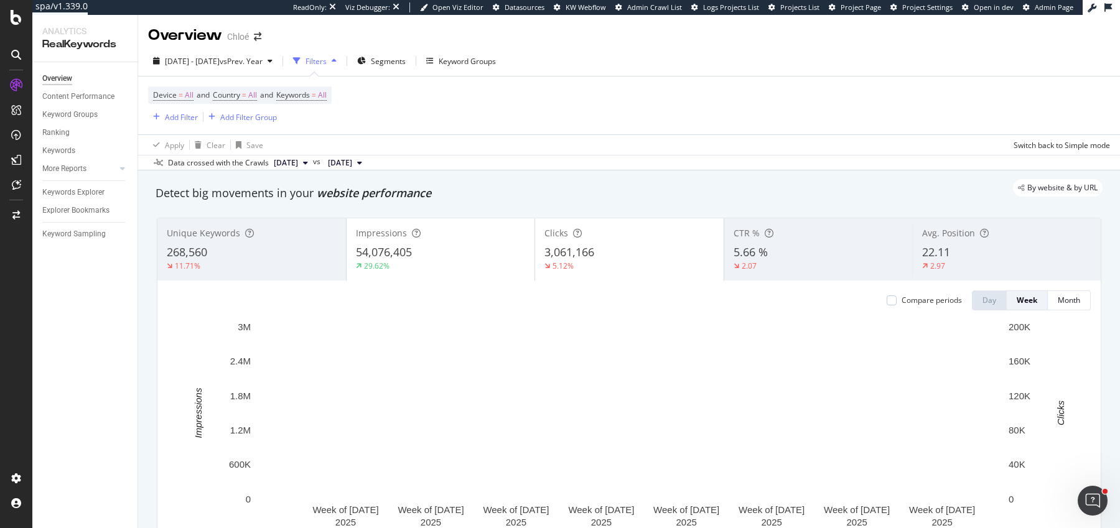
click at [618, 81] on div "Device = All and Country = All and Keywords = All Add Filter Add Filter Group" at bounding box center [629, 106] width 962 height 58
